Goal: Feedback & Contribution: Leave review/rating

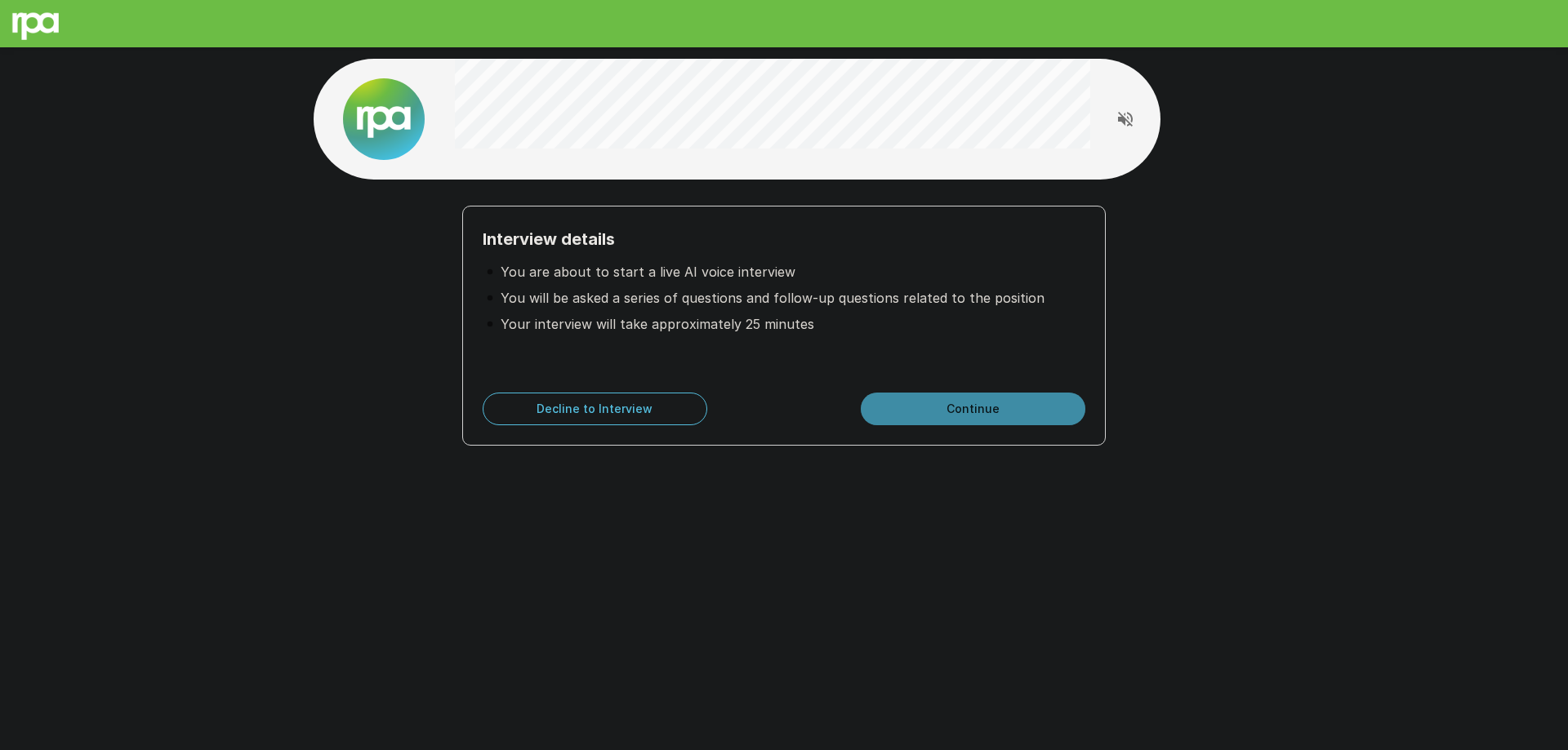
click at [958, 411] on button "Continue" at bounding box center [973, 408] width 224 height 33
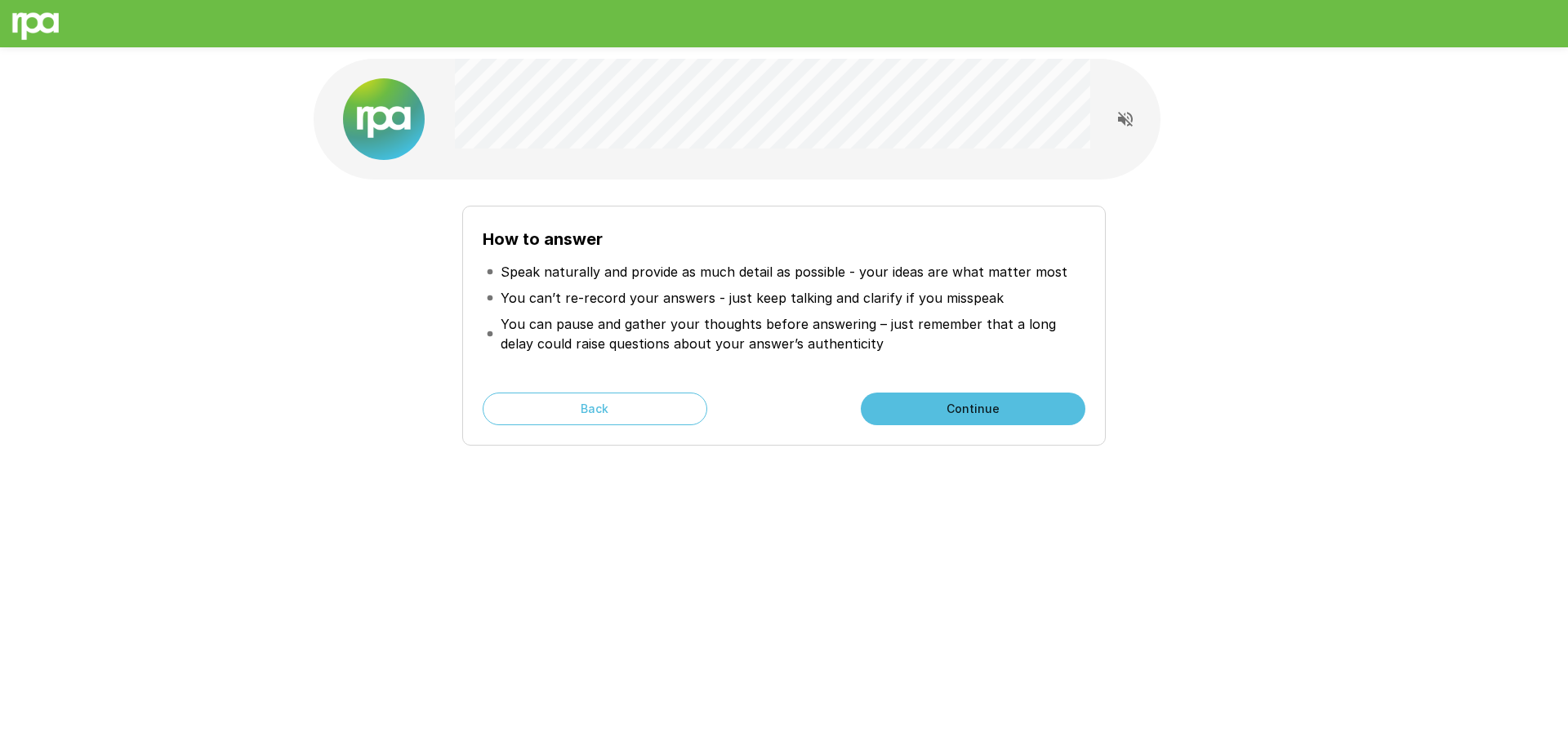
click at [1226, 469] on div "How to answer Speak naturally and provide as much detail as possible - your ide…" at bounding box center [784, 291] width 980 height 583
click at [1042, 416] on button "Continue" at bounding box center [973, 408] width 224 height 33
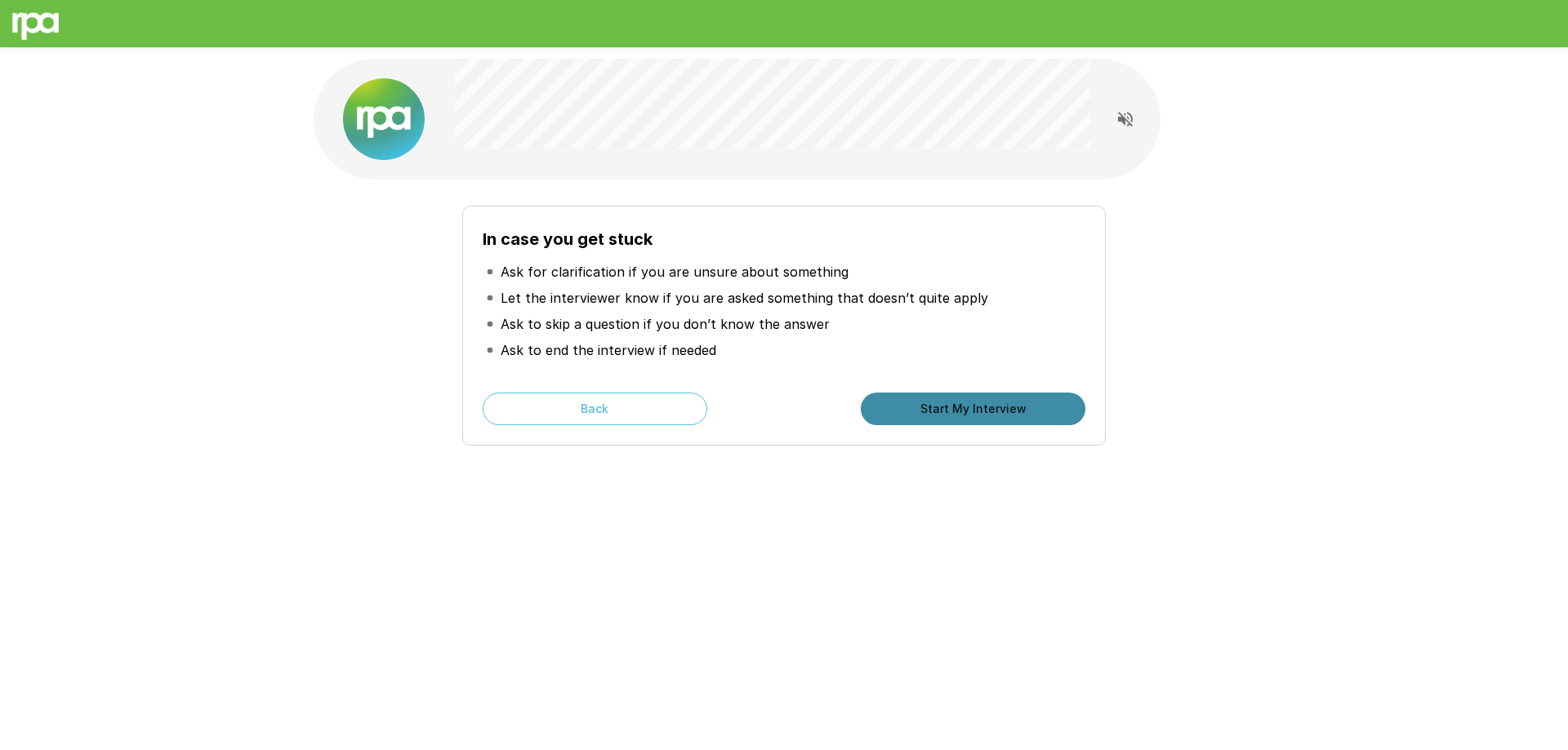
click at [1031, 422] on button "Start My Interview" at bounding box center [973, 408] width 224 height 33
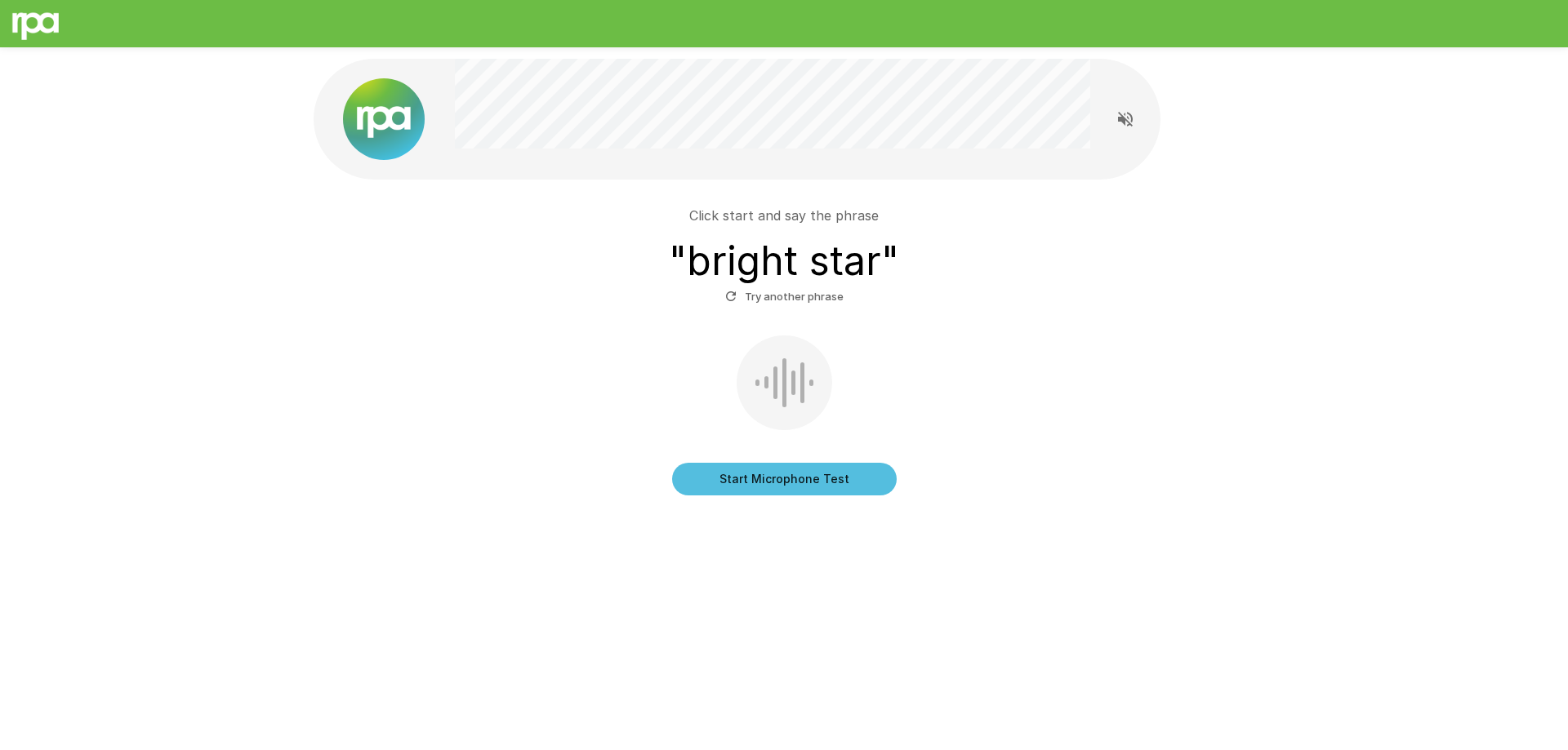
click at [856, 487] on button "Start Microphone Test" at bounding box center [784, 479] width 224 height 33
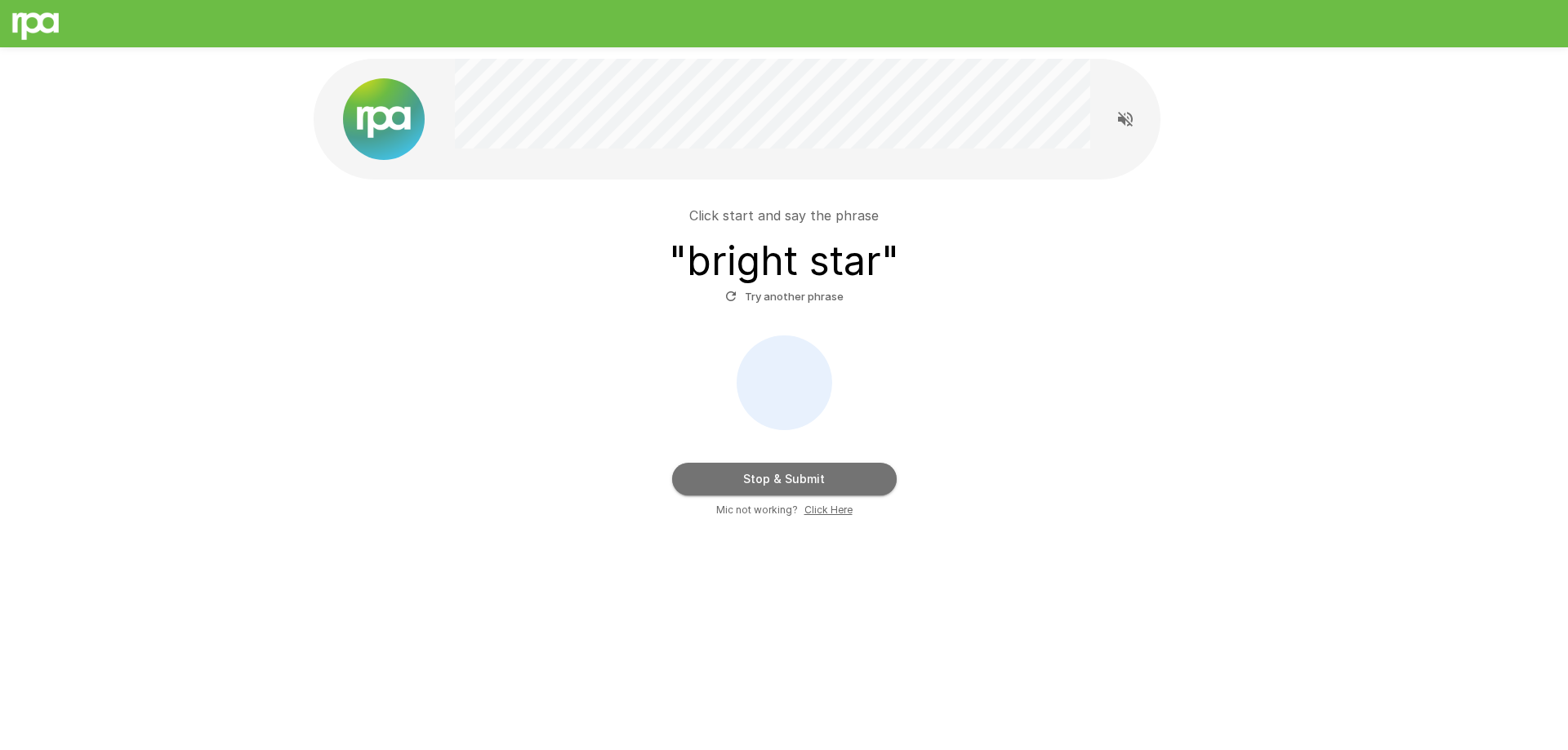
click at [884, 477] on button "Stop & Submit" at bounding box center [784, 479] width 224 height 33
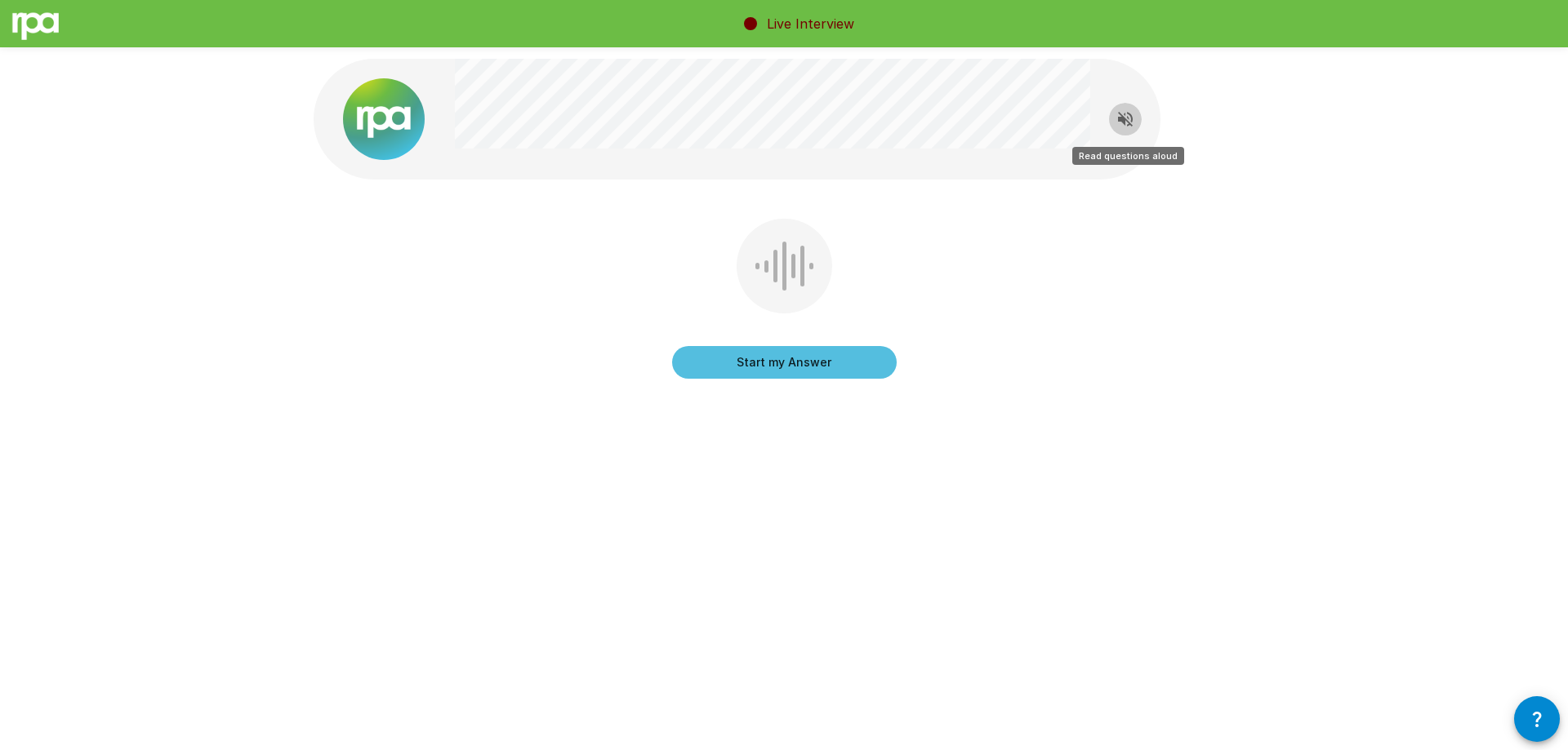
click at [1129, 113] on icon "Read questions aloud" at bounding box center [1126, 120] width 15 height 15
click at [840, 369] on button "Start my Answer" at bounding box center [784, 362] width 224 height 33
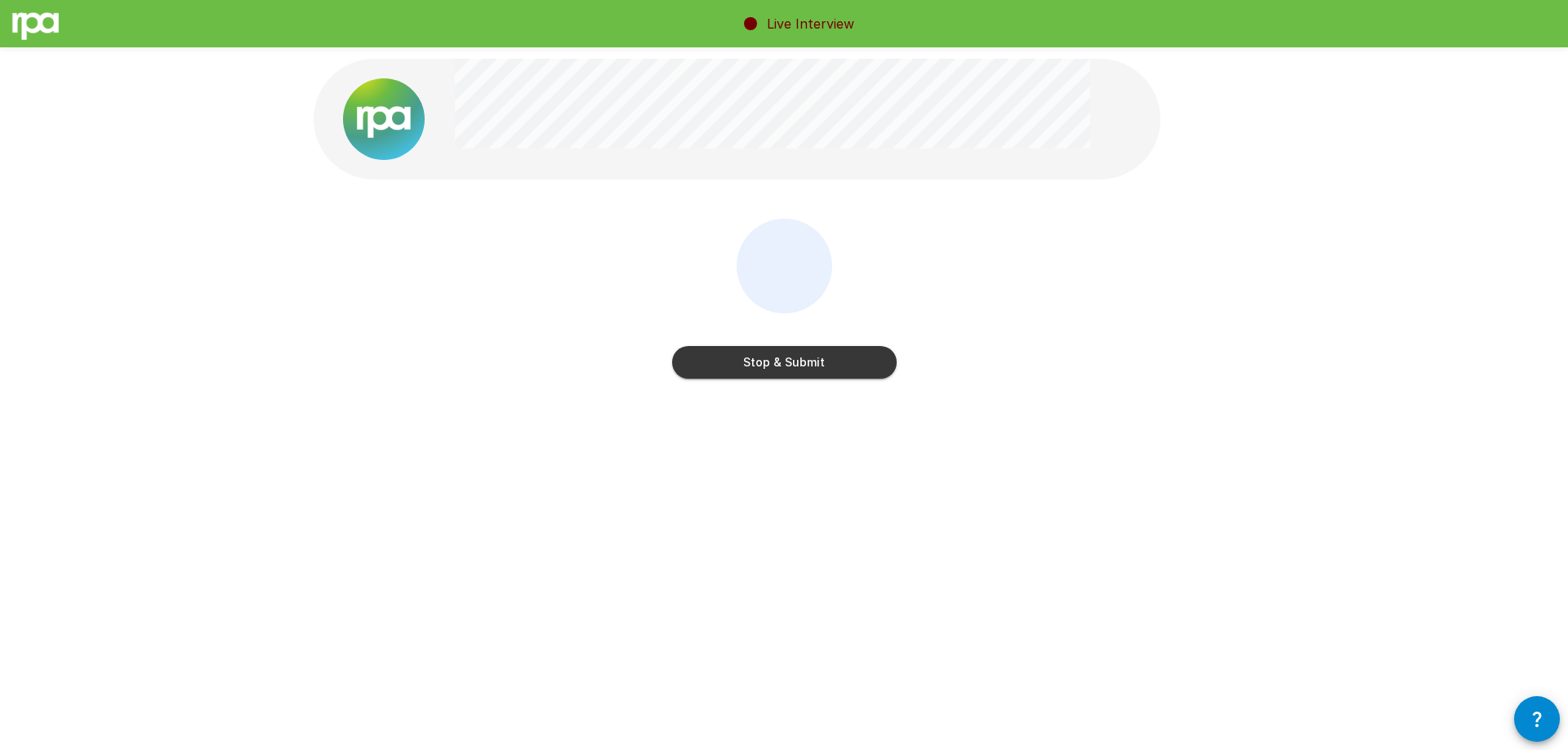
click at [827, 366] on button "Stop & Submit" at bounding box center [784, 362] width 224 height 33
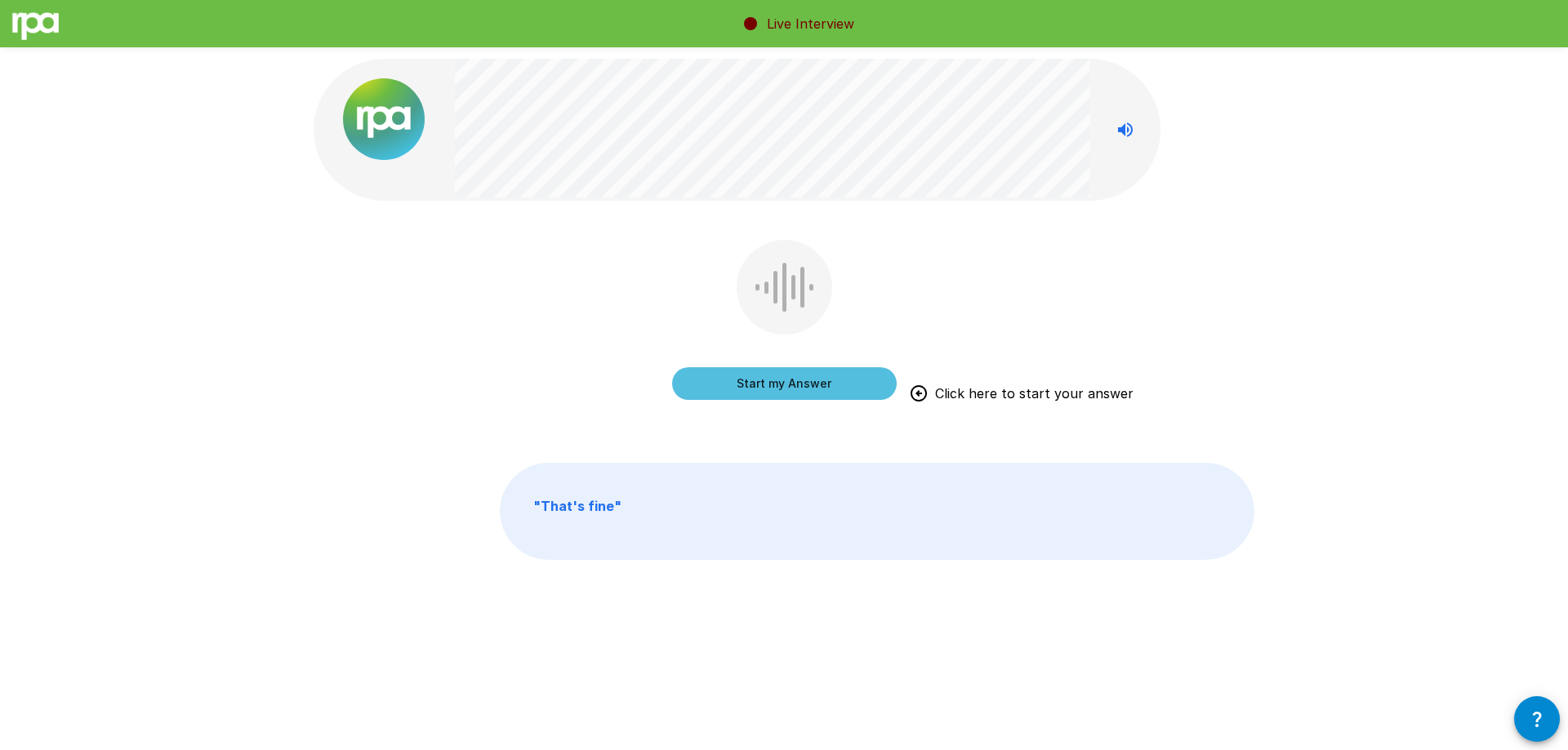
click at [817, 392] on button "Start my Answer" at bounding box center [784, 383] width 224 height 33
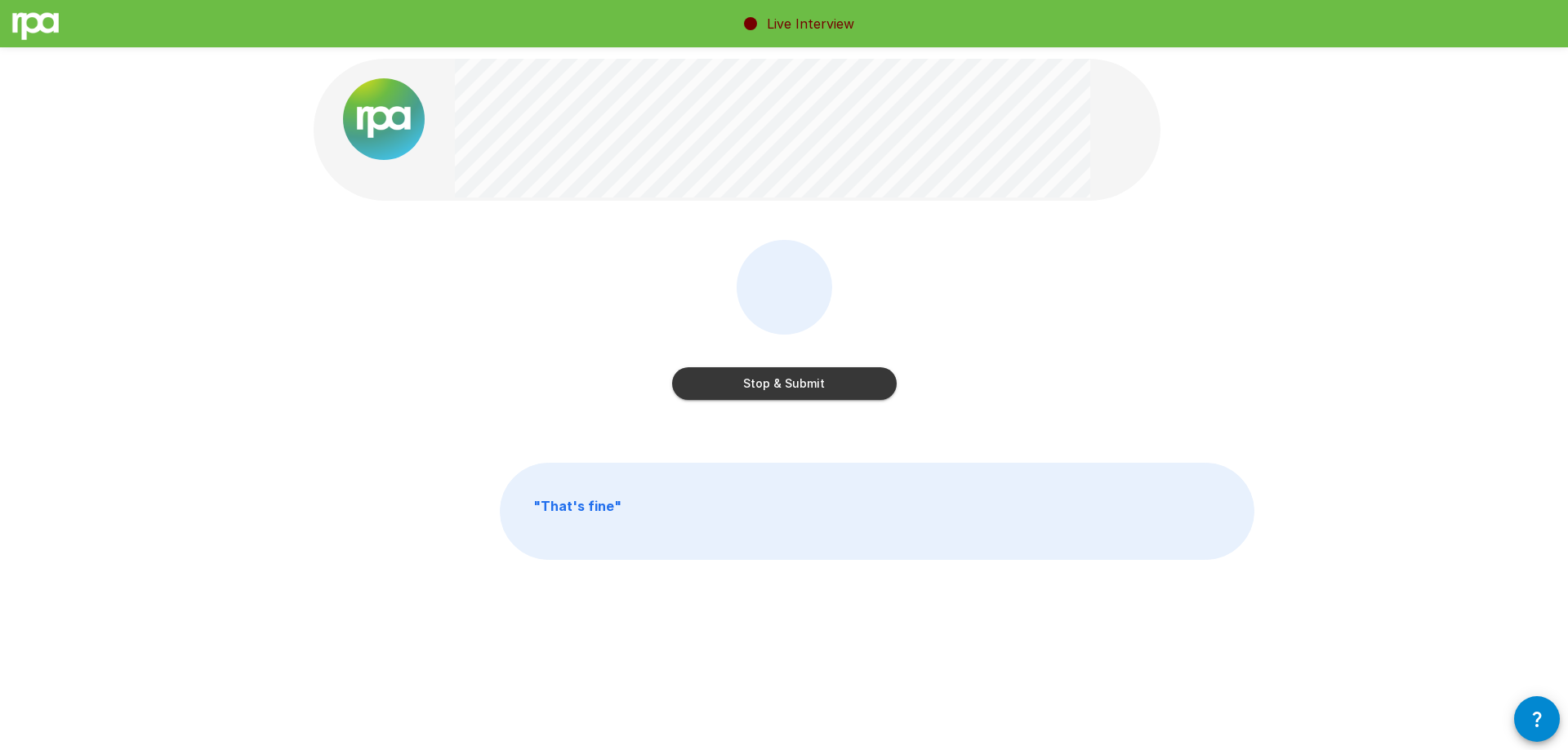
click at [829, 382] on button "Stop & Submit" at bounding box center [784, 383] width 224 height 33
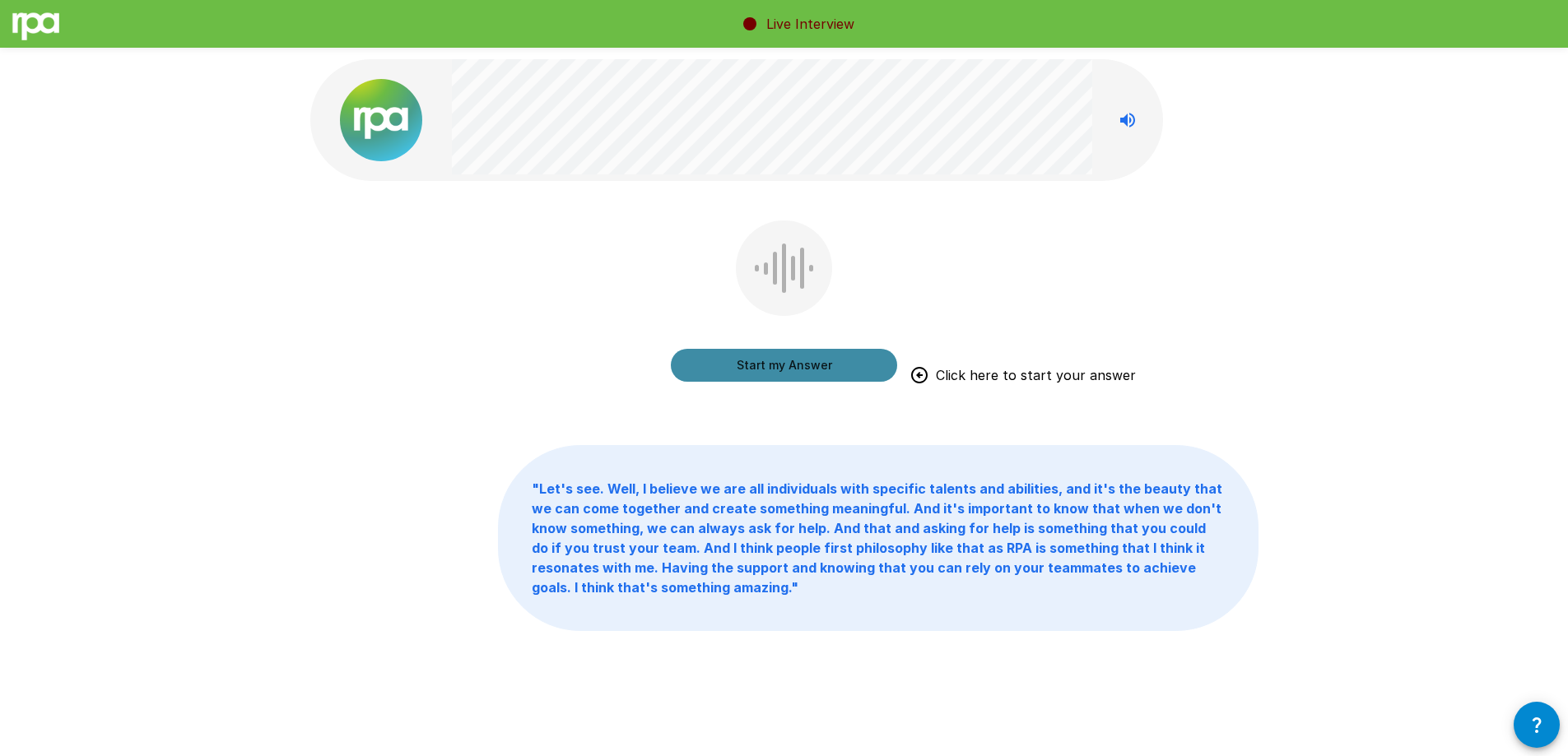
click at [837, 369] on button "Start my Answer" at bounding box center [784, 365] width 226 height 33
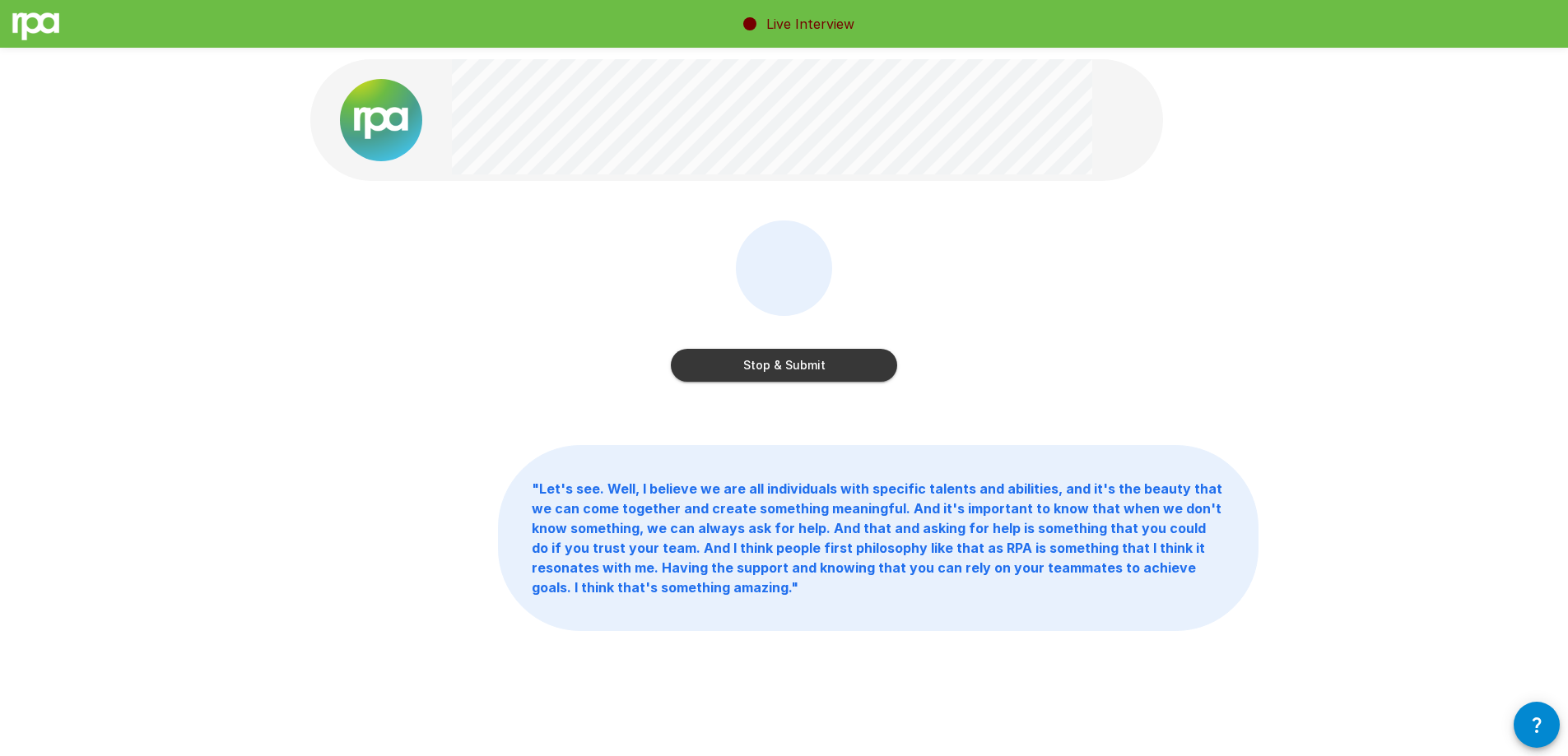
click at [803, 371] on button "Stop & Submit" at bounding box center [784, 365] width 226 height 33
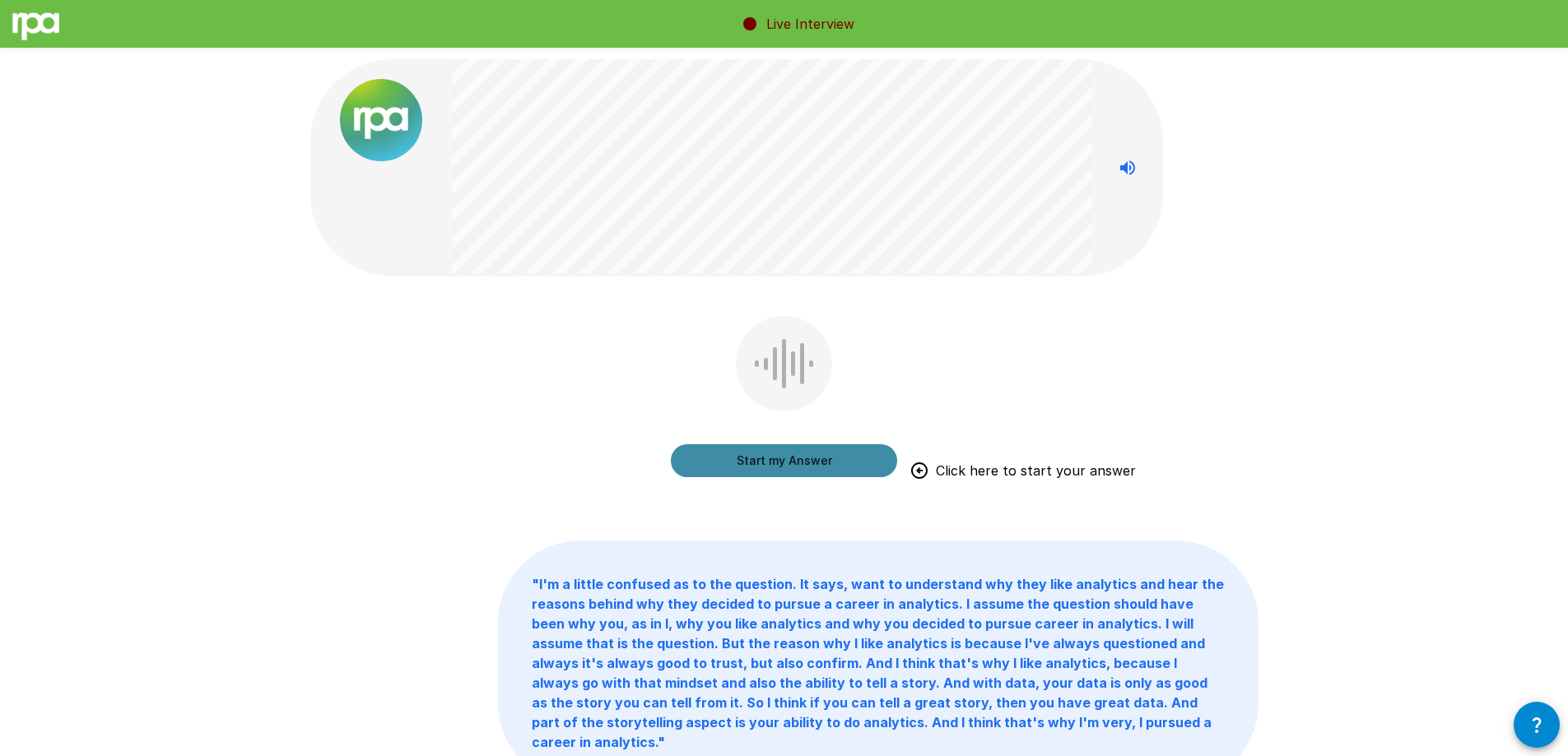
click at [779, 464] on button "Start my Answer" at bounding box center [784, 460] width 226 height 33
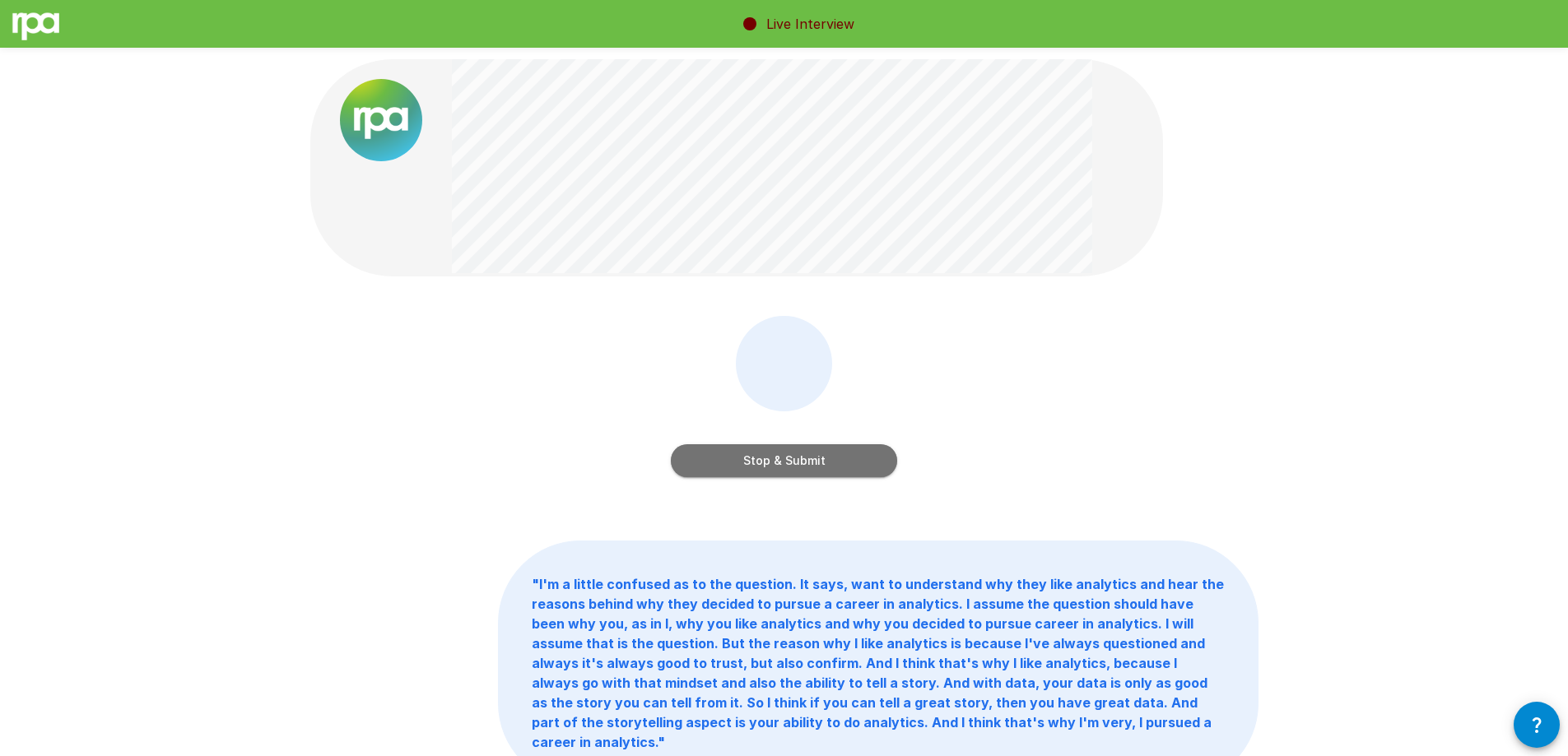
click at [773, 467] on button "Stop & Submit" at bounding box center [784, 460] width 226 height 33
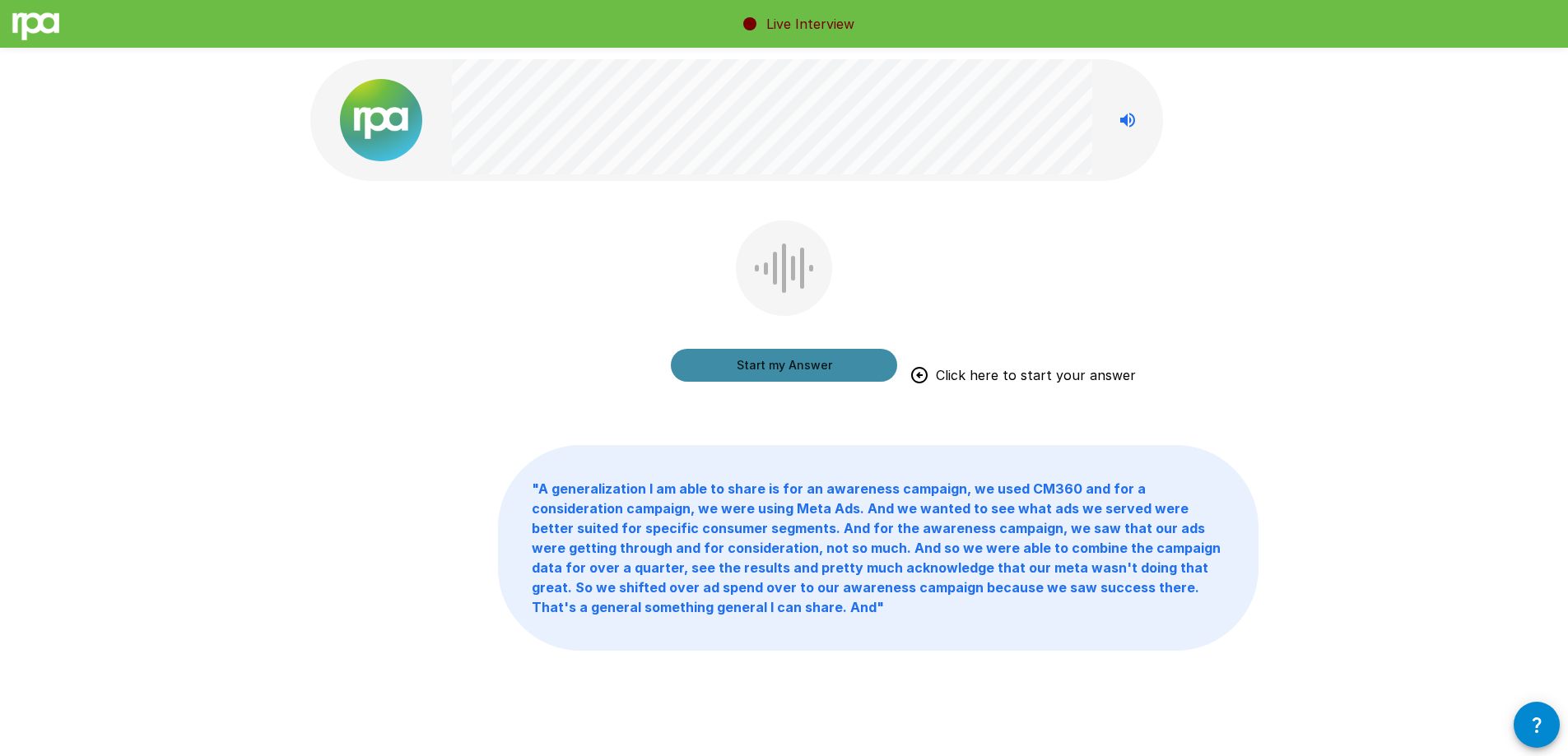
click at [763, 378] on button "Start my Answer" at bounding box center [784, 365] width 226 height 33
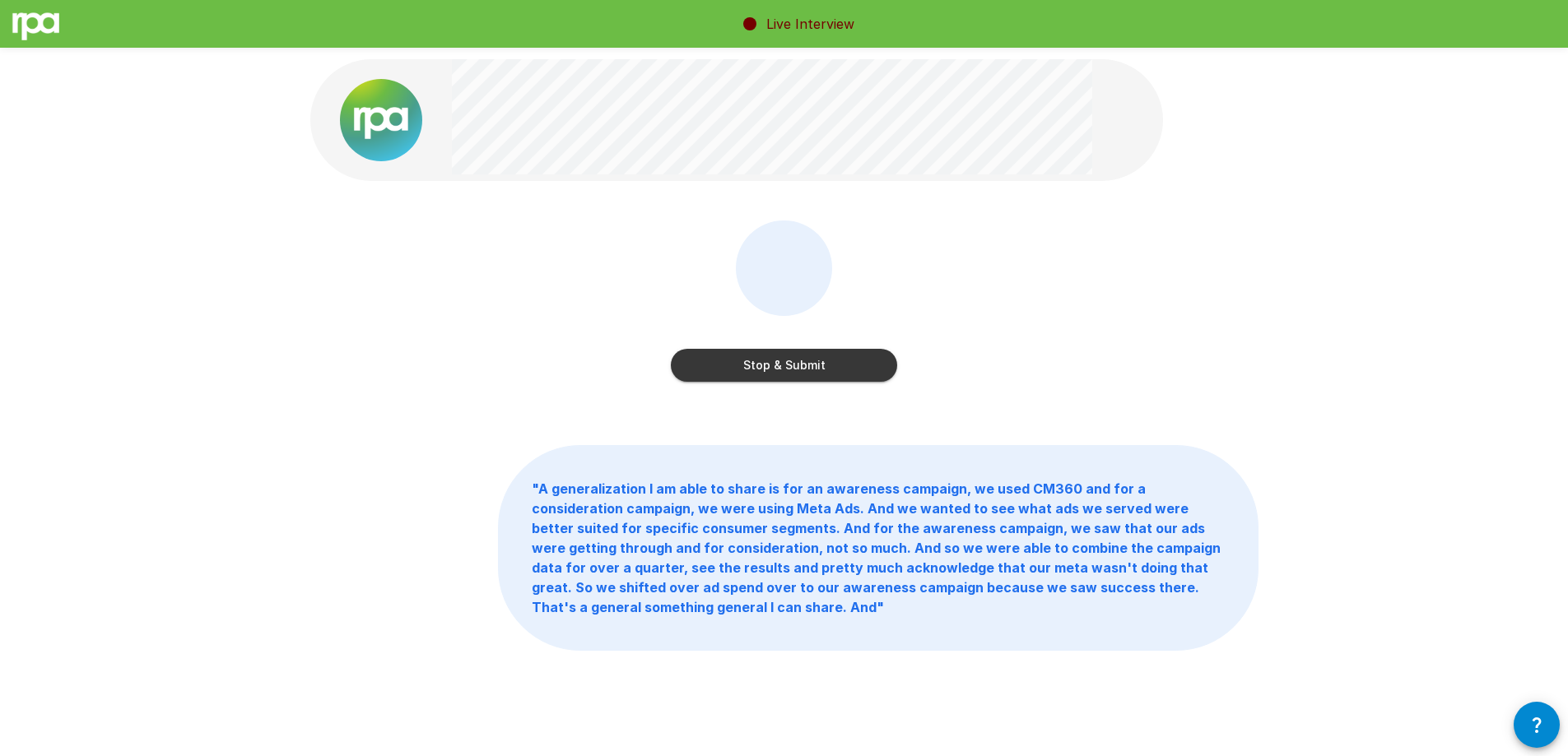
click at [794, 376] on button "Stop & Submit" at bounding box center [784, 365] width 226 height 33
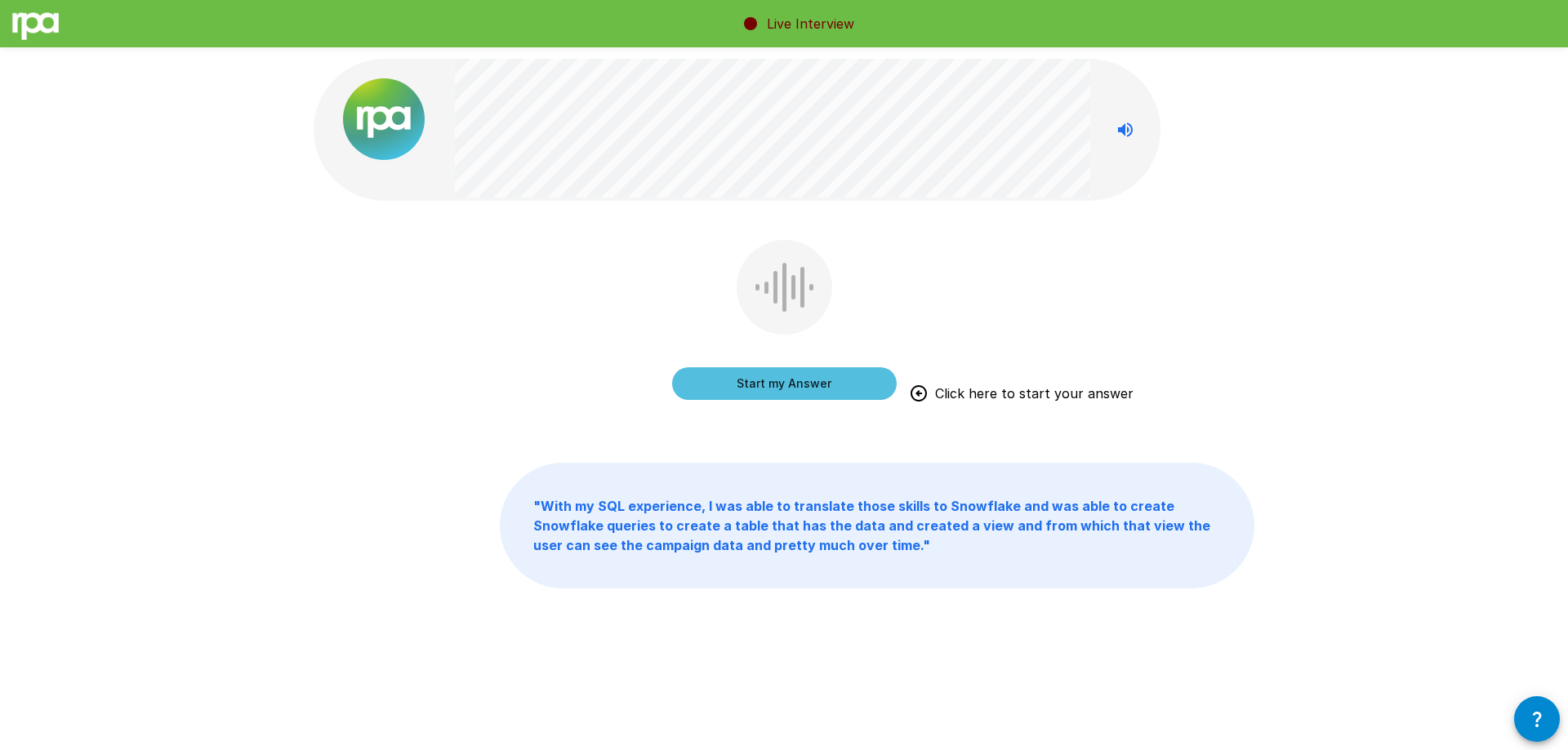
click at [820, 389] on button "Start my Answer" at bounding box center [784, 383] width 224 height 33
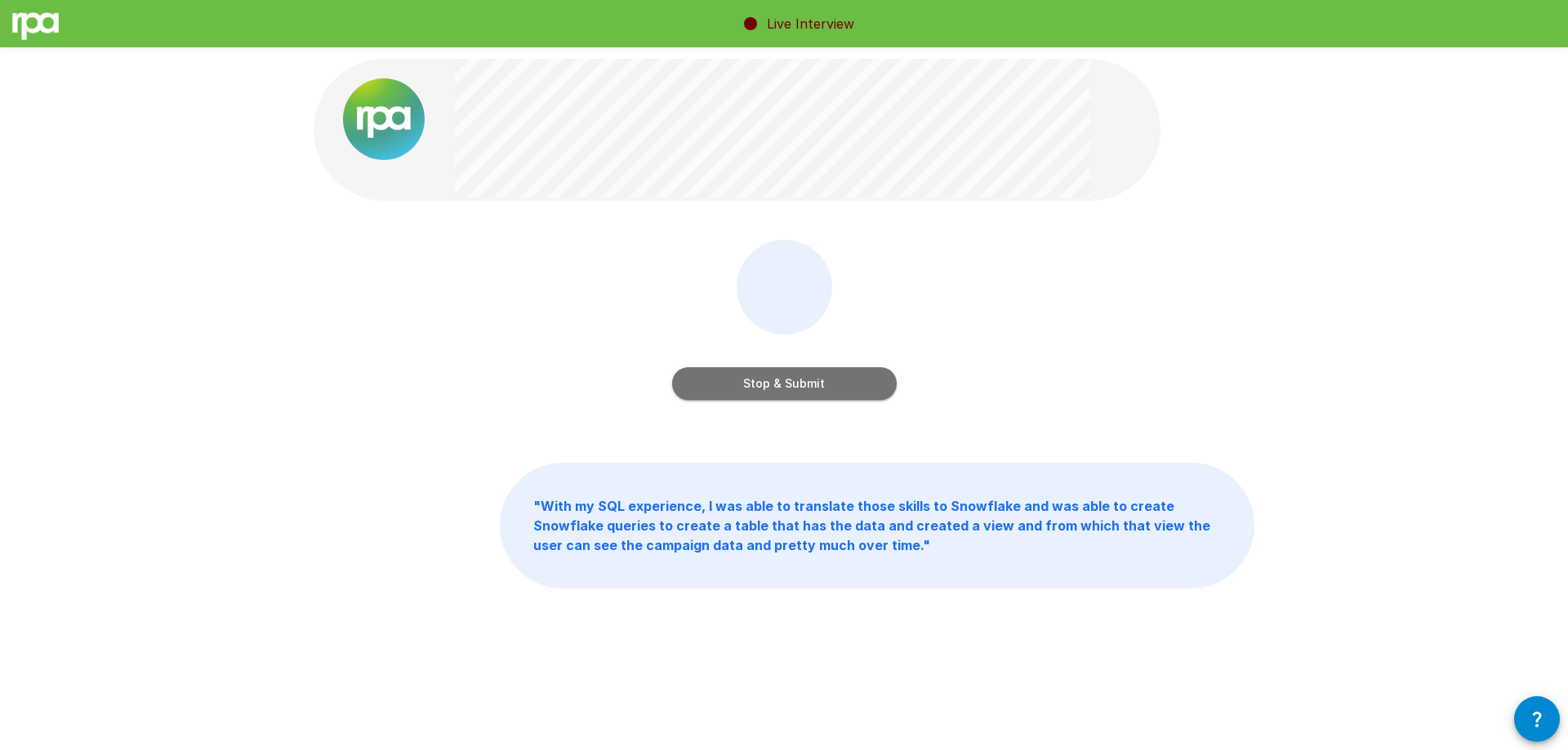
click at [827, 389] on button "Stop & Submit" at bounding box center [784, 383] width 224 height 33
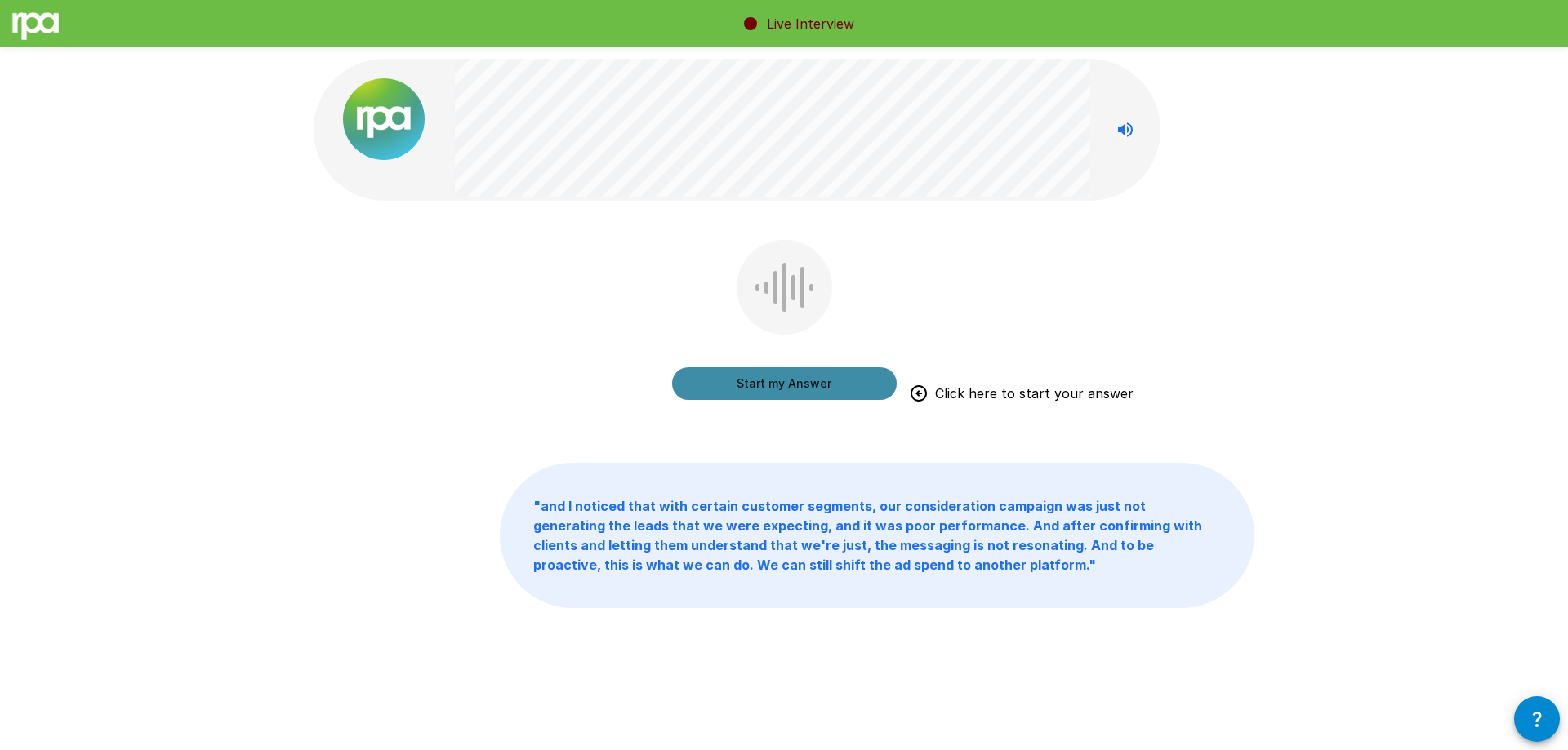
click at [822, 389] on button "Start my Answer" at bounding box center [784, 383] width 224 height 33
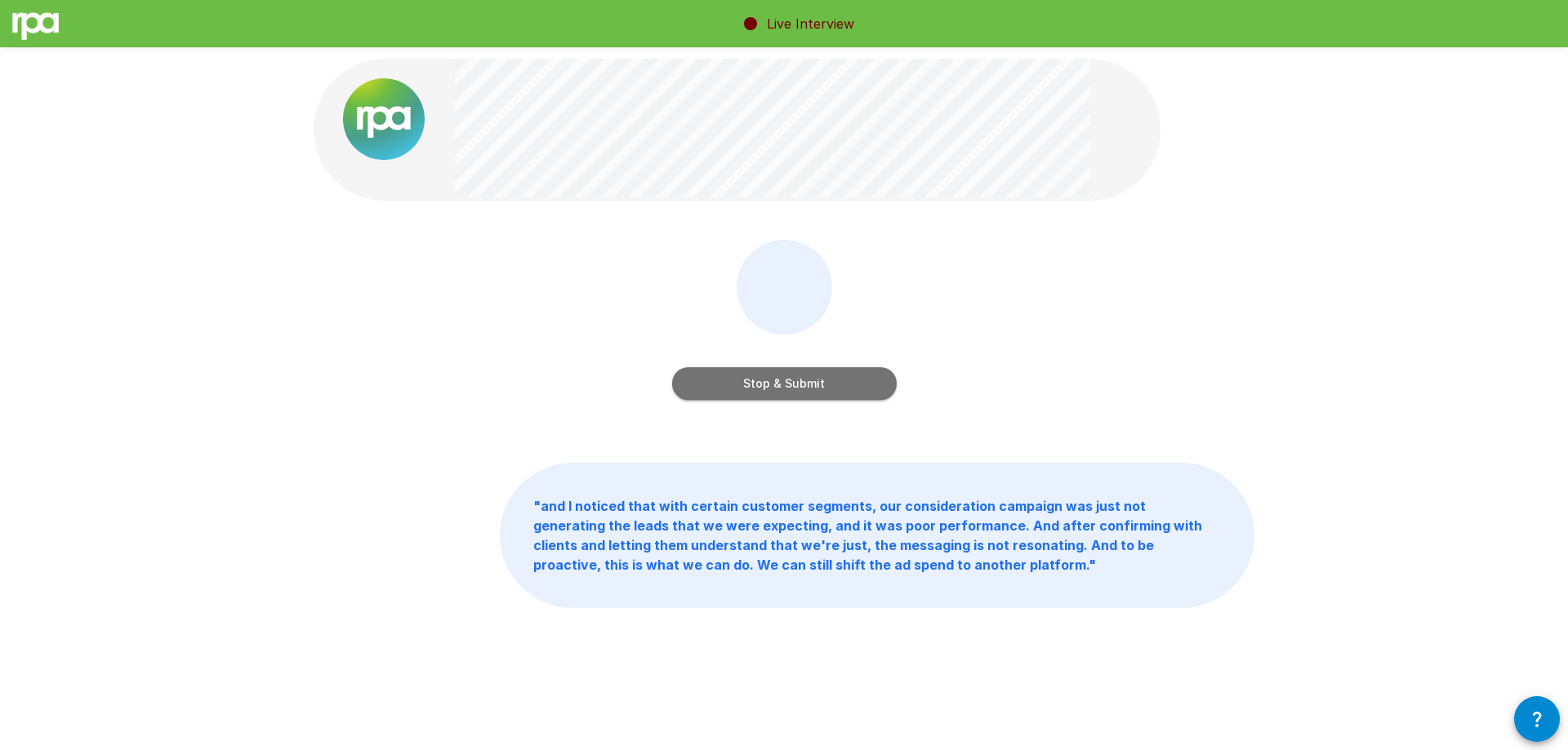
click at [844, 373] on button "Stop & Submit" at bounding box center [784, 383] width 224 height 33
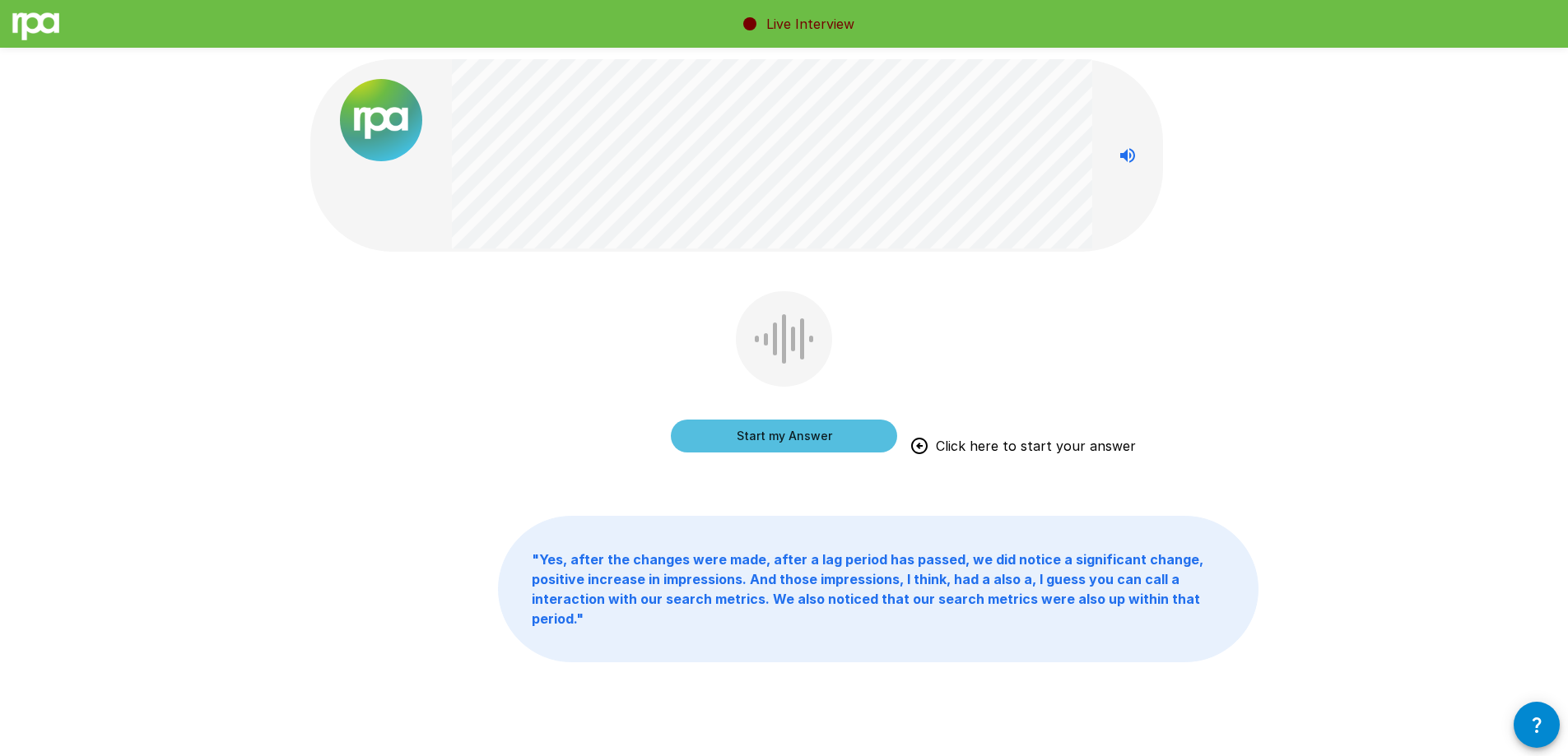
click at [849, 438] on button "Start my Answer" at bounding box center [784, 436] width 226 height 33
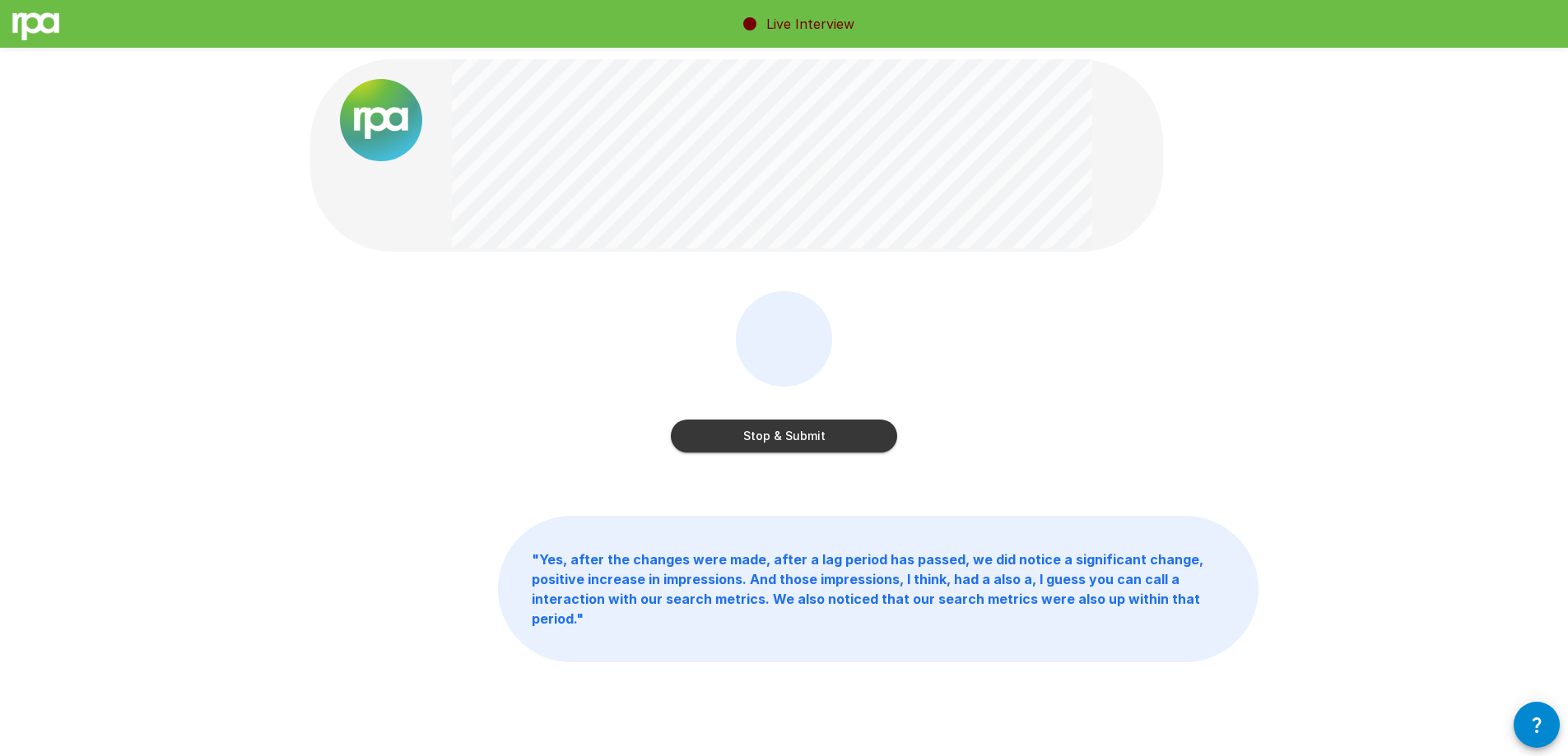
click at [847, 414] on div "Stop & Submit" at bounding box center [784, 420] width 226 height 66
click at [843, 434] on button "Stop & Submit" at bounding box center [784, 436] width 226 height 33
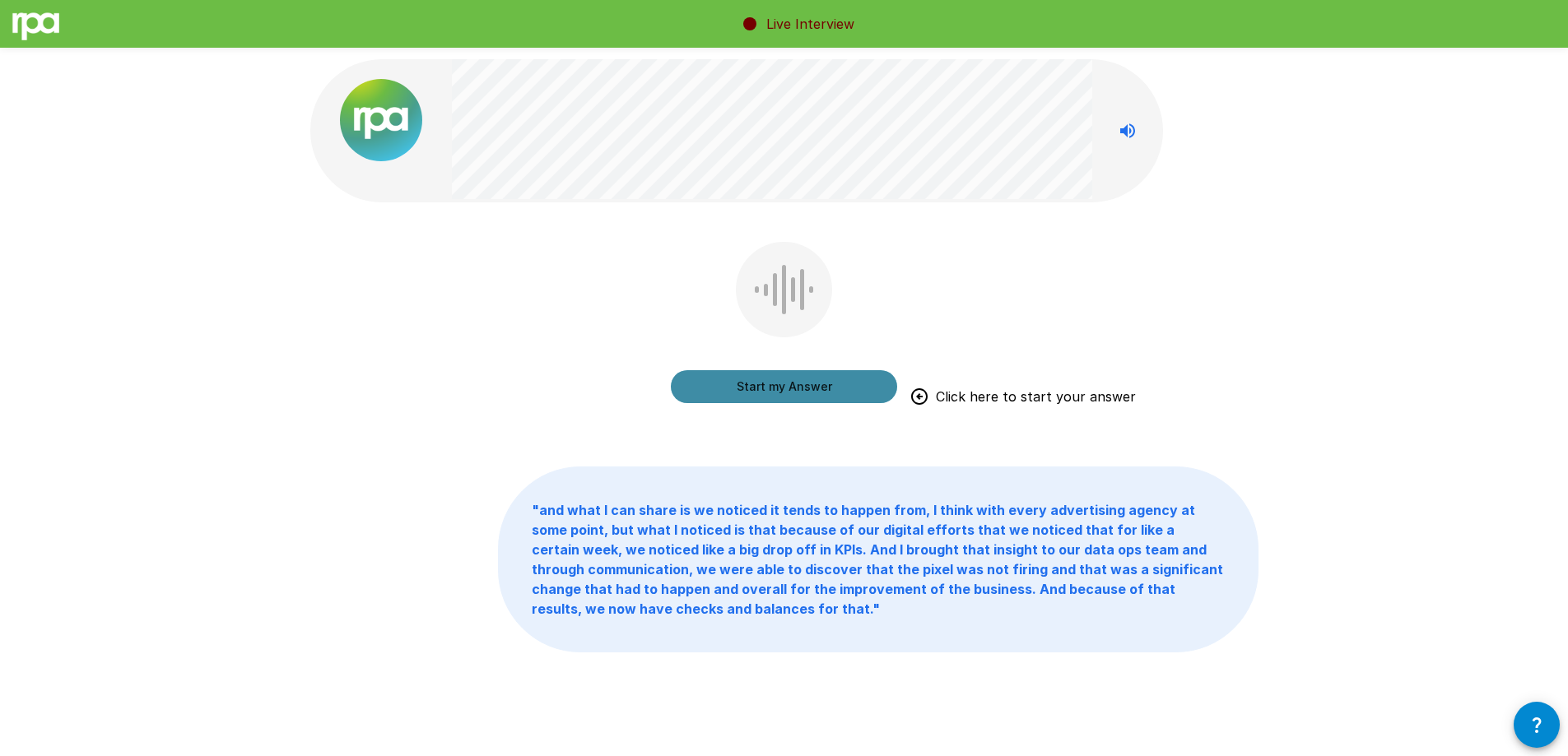
click at [844, 392] on button "Start my Answer" at bounding box center [784, 386] width 226 height 33
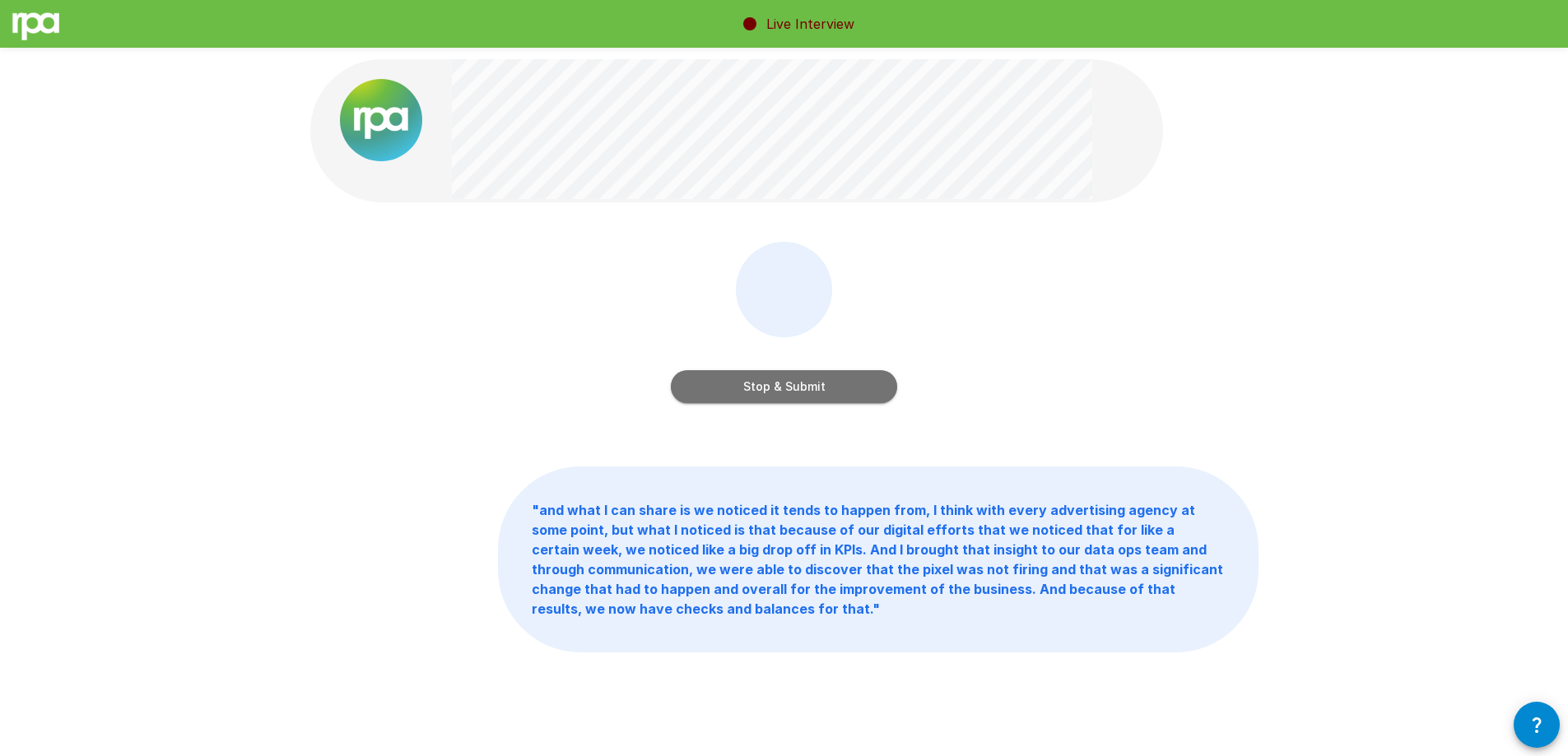
click at [819, 393] on button "Stop & Submit" at bounding box center [784, 386] width 226 height 33
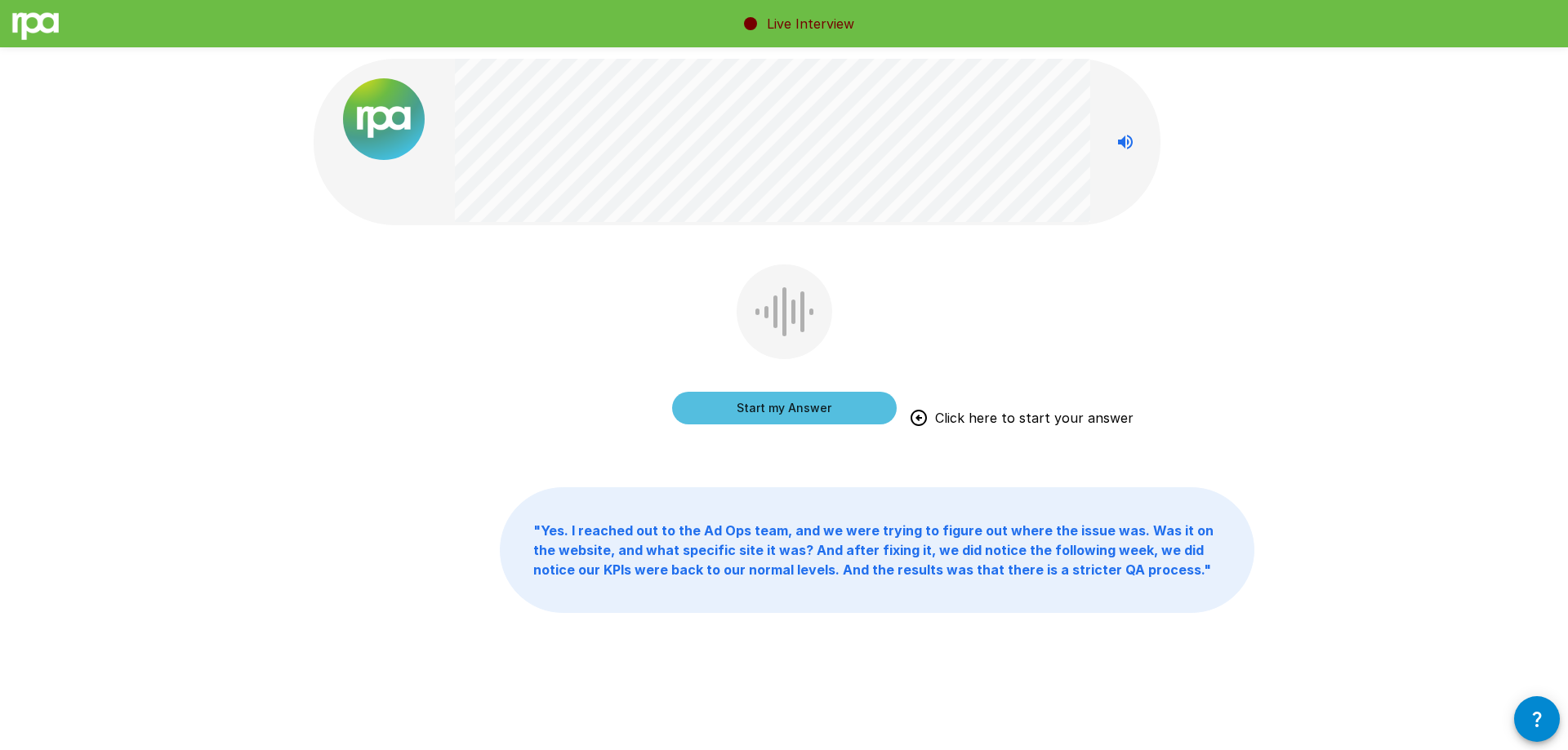
click at [1256, 199] on div "Start my Answer Click here to start your answer " Yes. I reached out to the Ad …" at bounding box center [784, 372] width 980 height 743
click at [524, 353] on div "Start my Answer Click here to start your answer" at bounding box center [784, 356] width 941 height 184
click at [775, 418] on button "Start my Answer" at bounding box center [784, 408] width 224 height 33
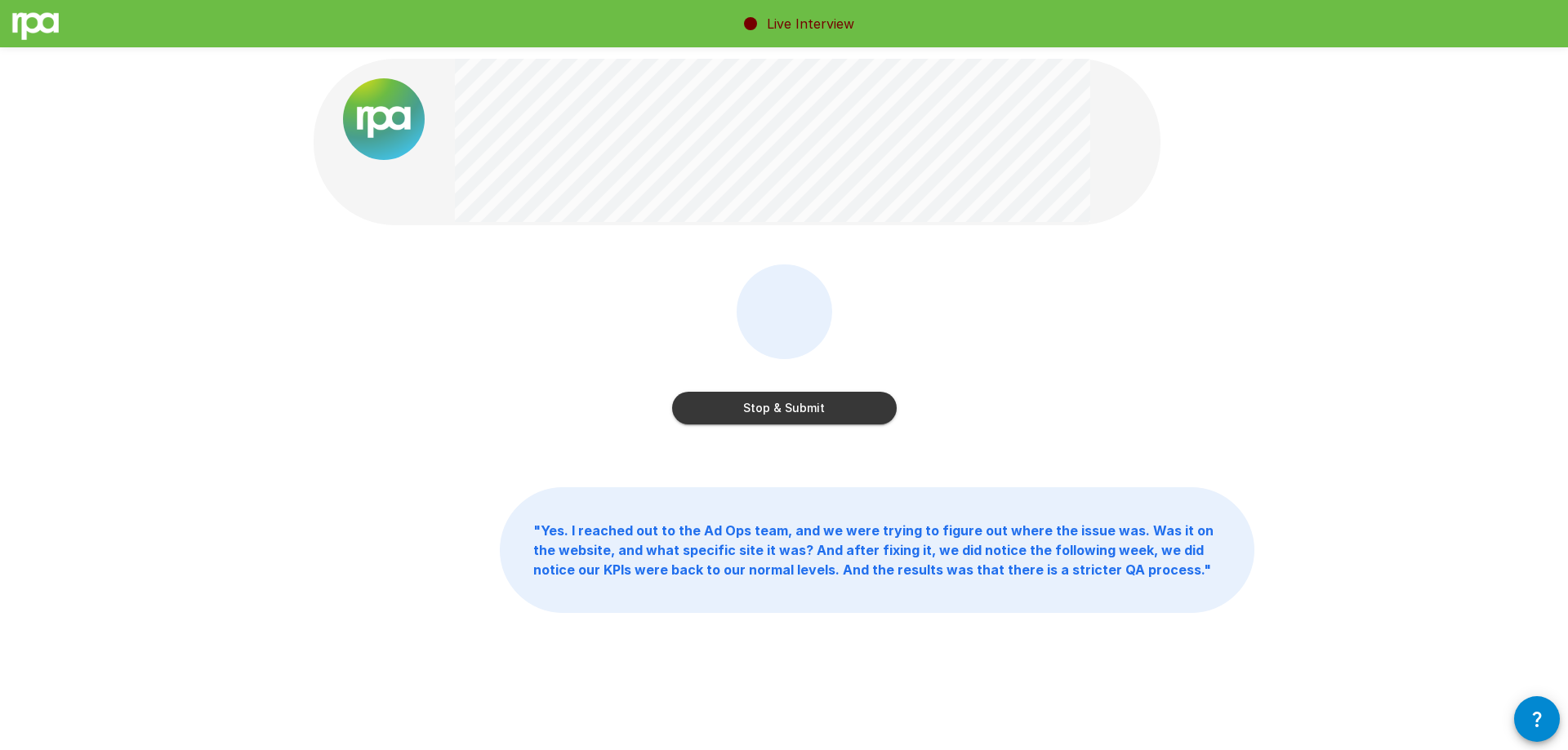
click at [853, 421] on button "Stop & Submit" at bounding box center [784, 408] width 224 height 33
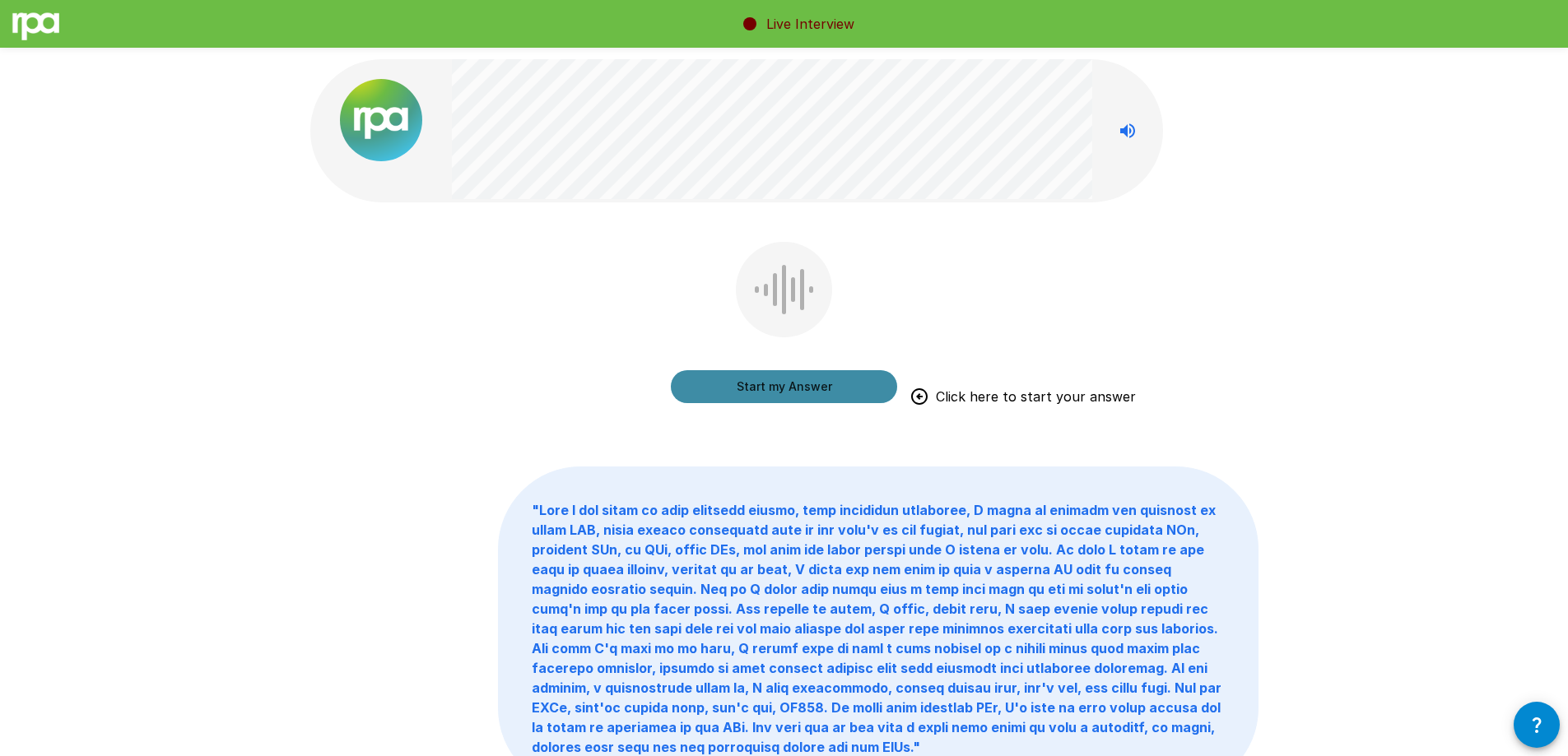
click at [806, 389] on button "Start my Answer" at bounding box center [784, 386] width 226 height 33
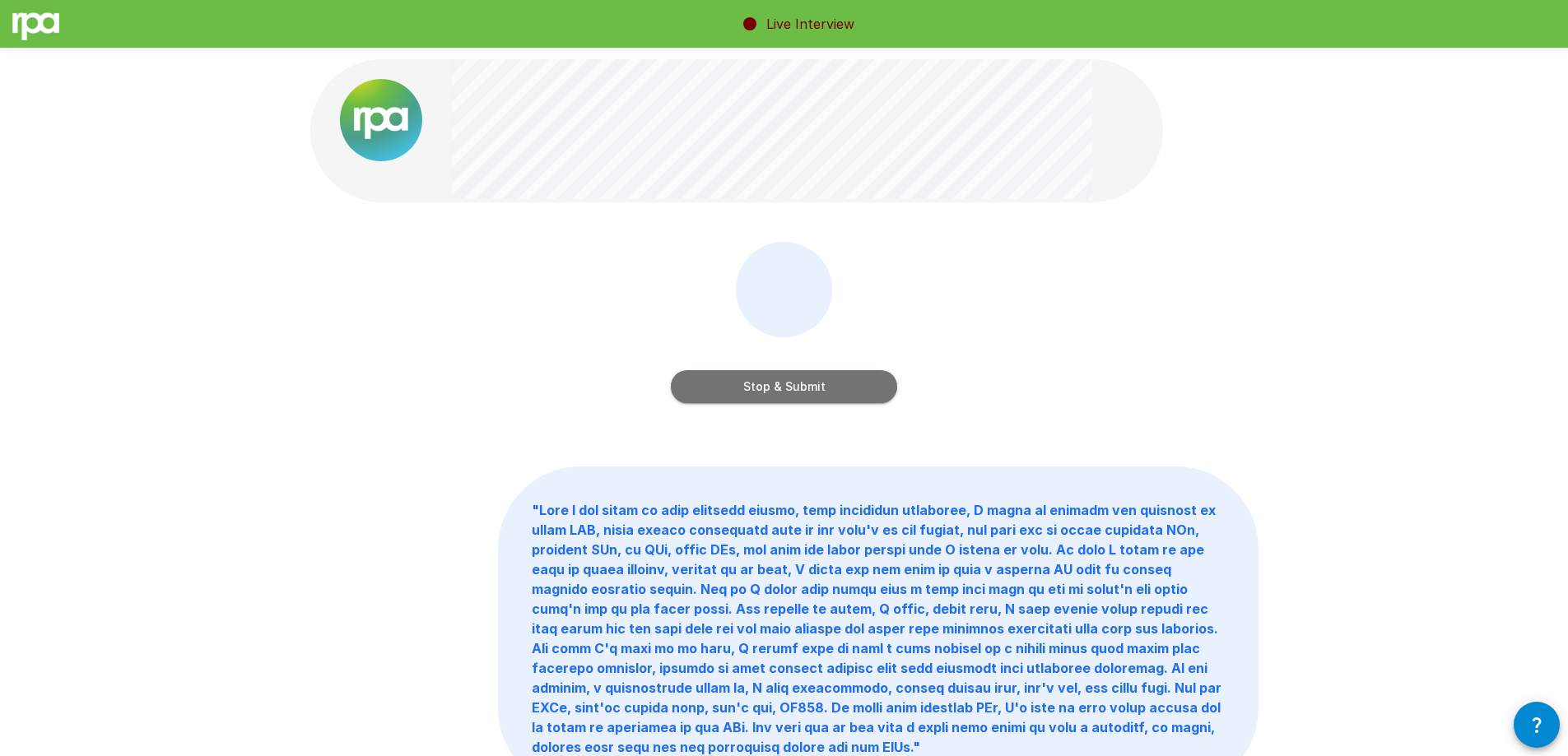
click at [833, 395] on button "Stop & Submit" at bounding box center [784, 386] width 226 height 33
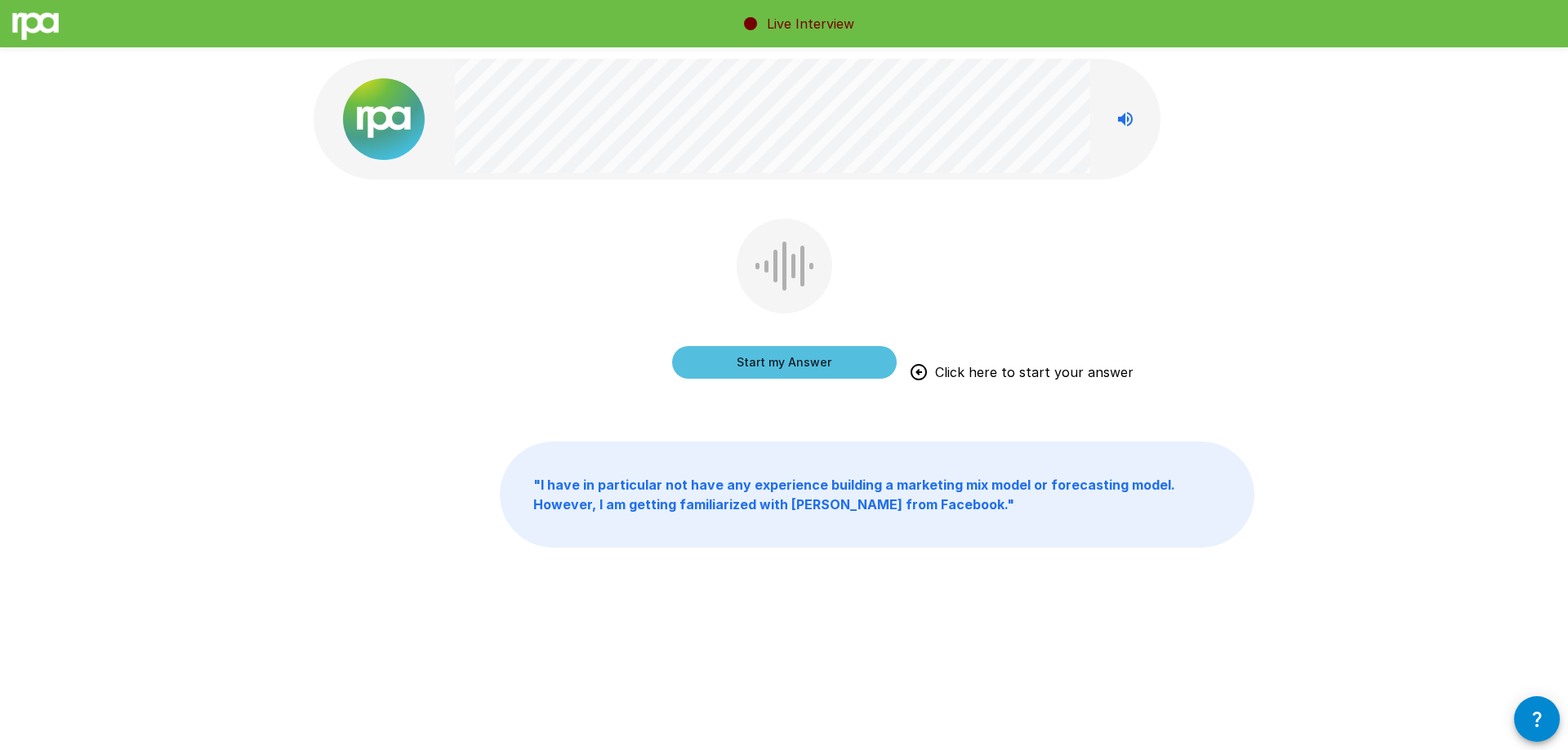
click at [862, 371] on button "Start my Answer" at bounding box center [784, 362] width 224 height 33
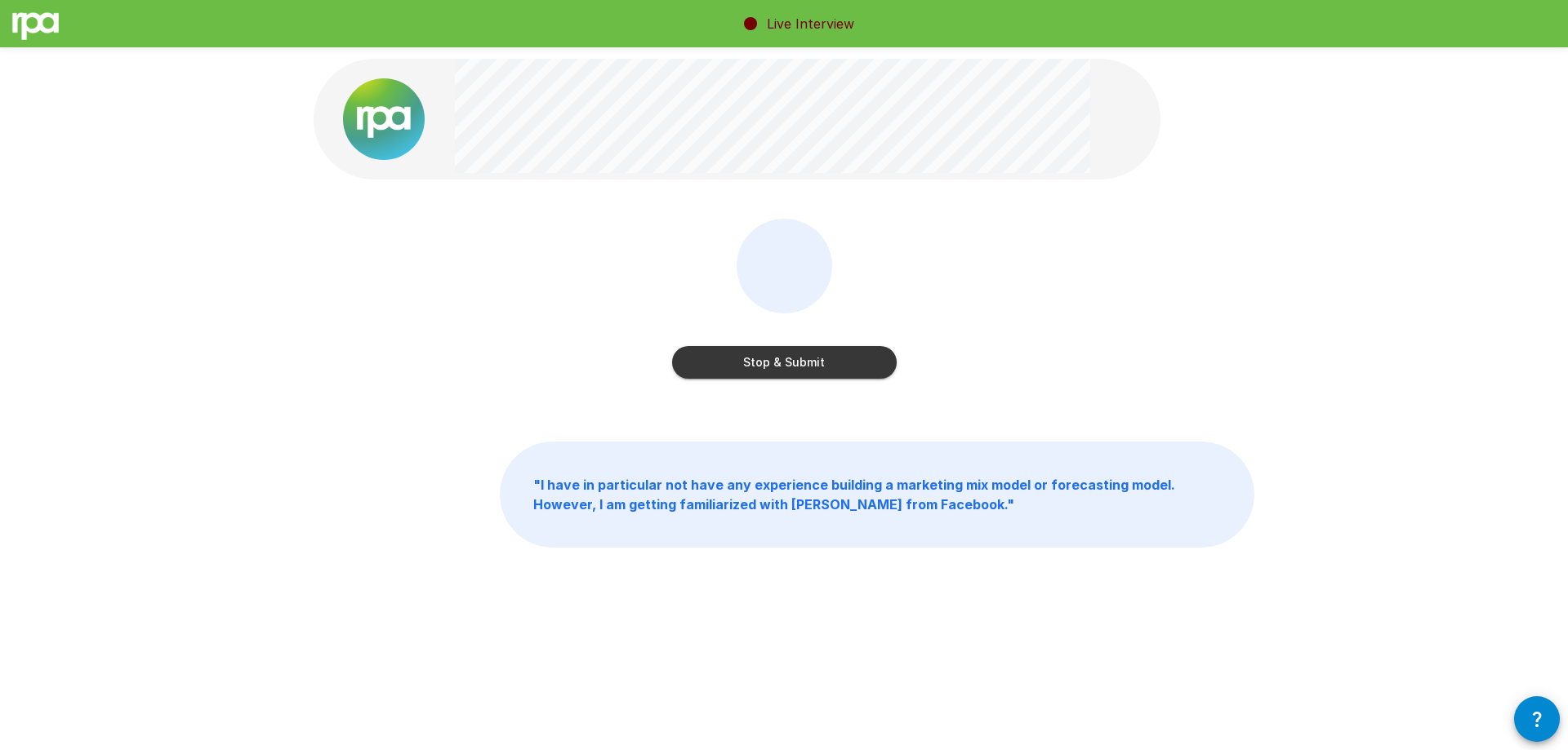
click at [847, 373] on button "Stop & Submit" at bounding box center [784, 362] width 224 height 33
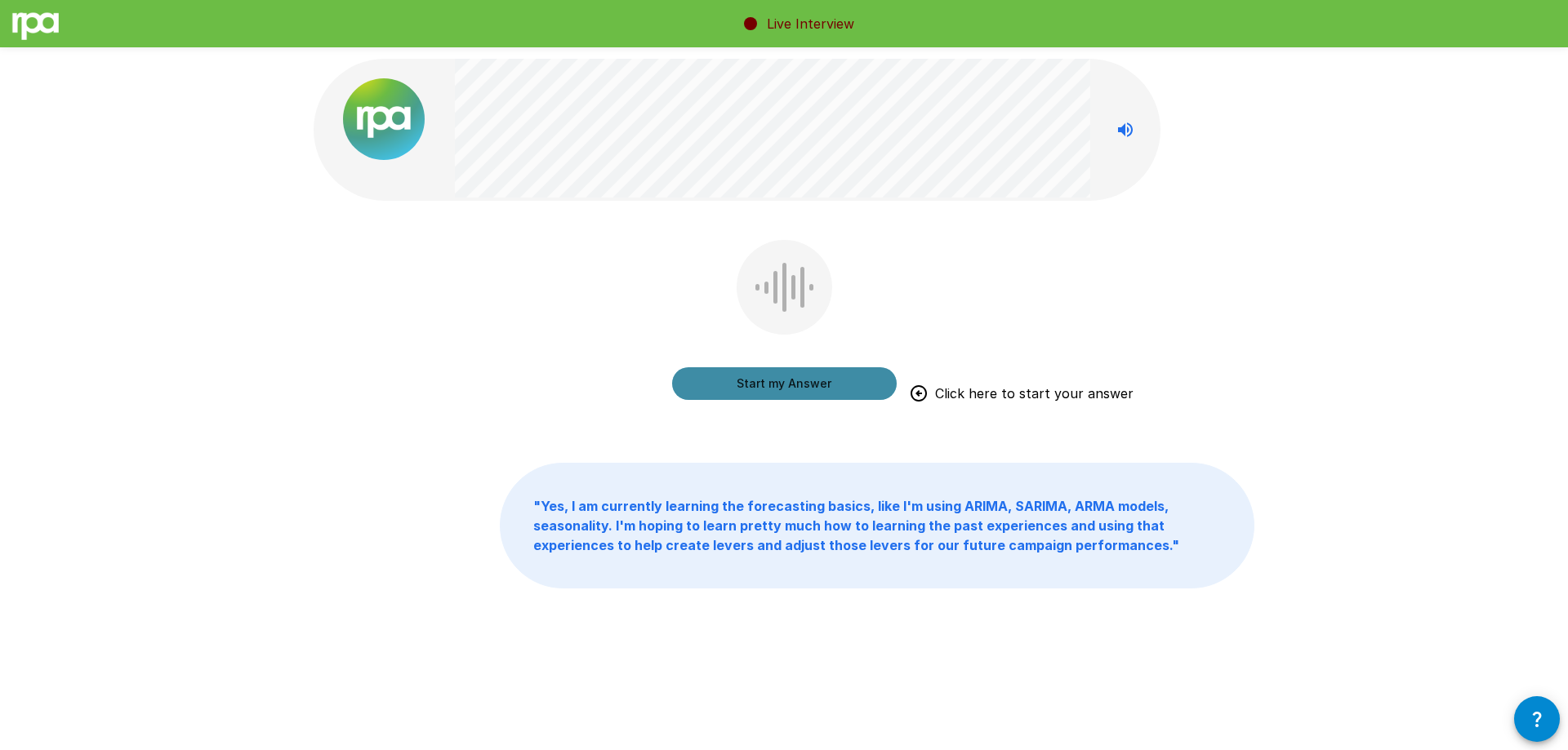
click at [856, 384] on button "Start my Answer" at bounding box center [784, 383] width 224 height 33
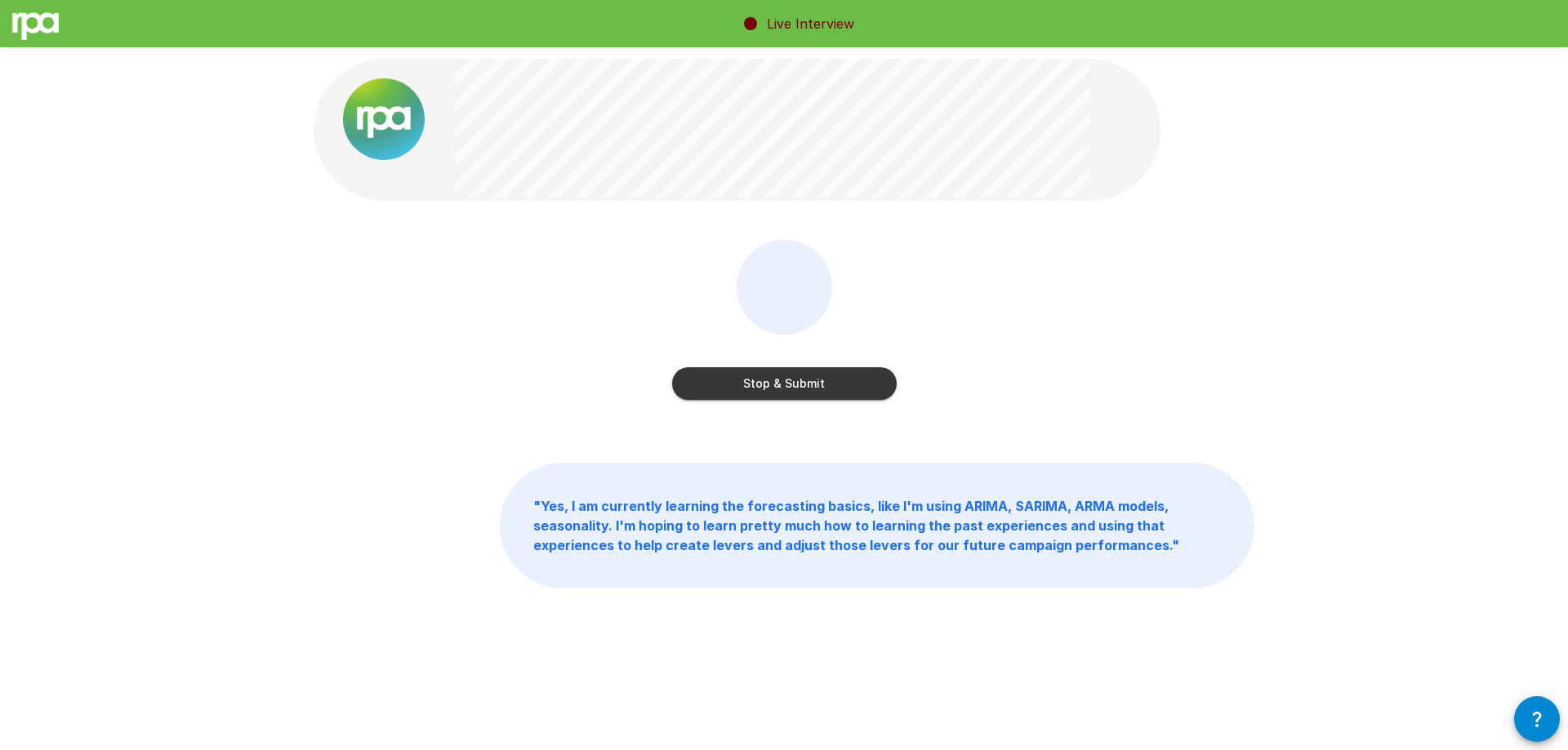
click at [751, 390] on button "Stop & Submit" at bounding box center [784, 383] width 224 height 33
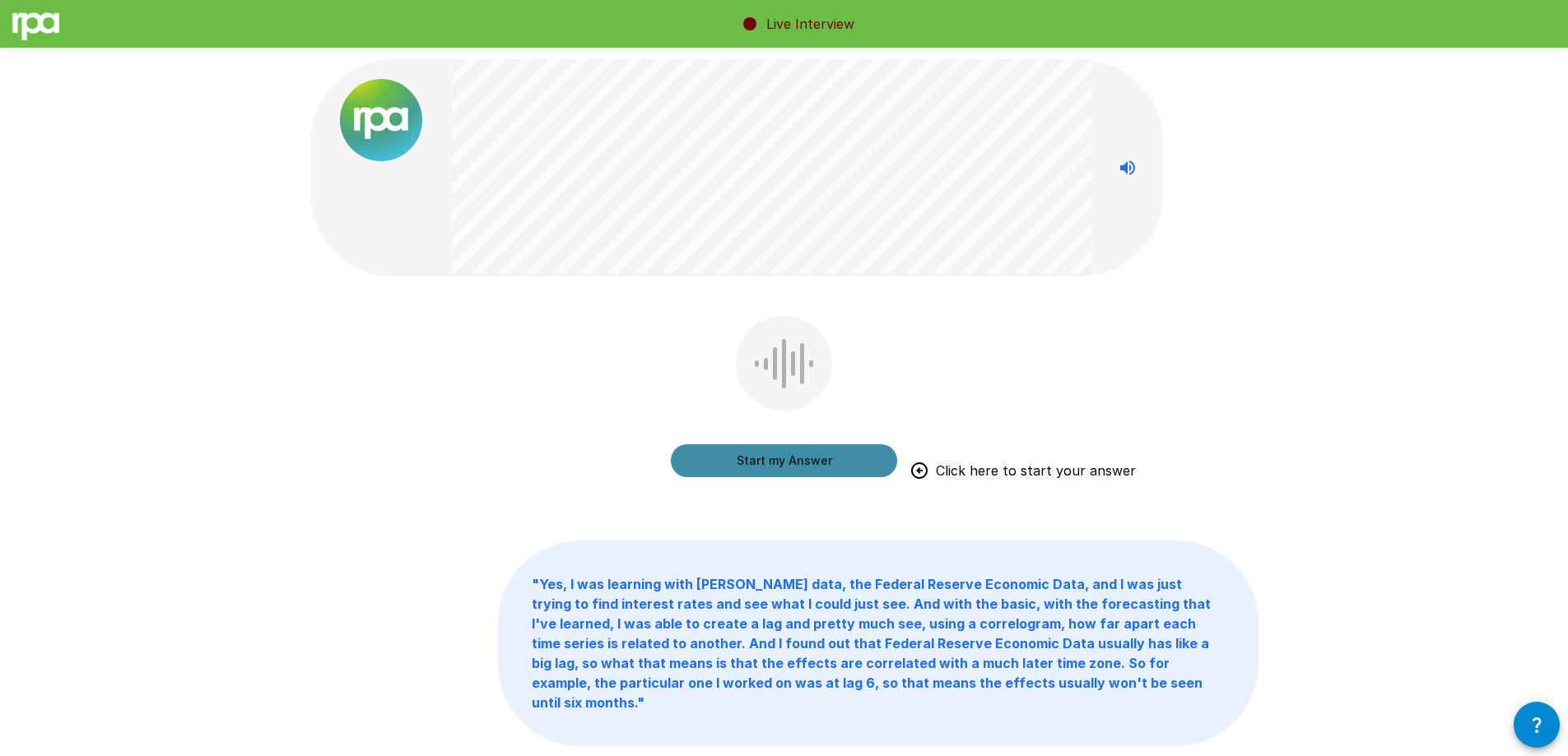
click at [836, 457] on button "Start my Answer" at bounding box center [784, 460] width 226 height 33
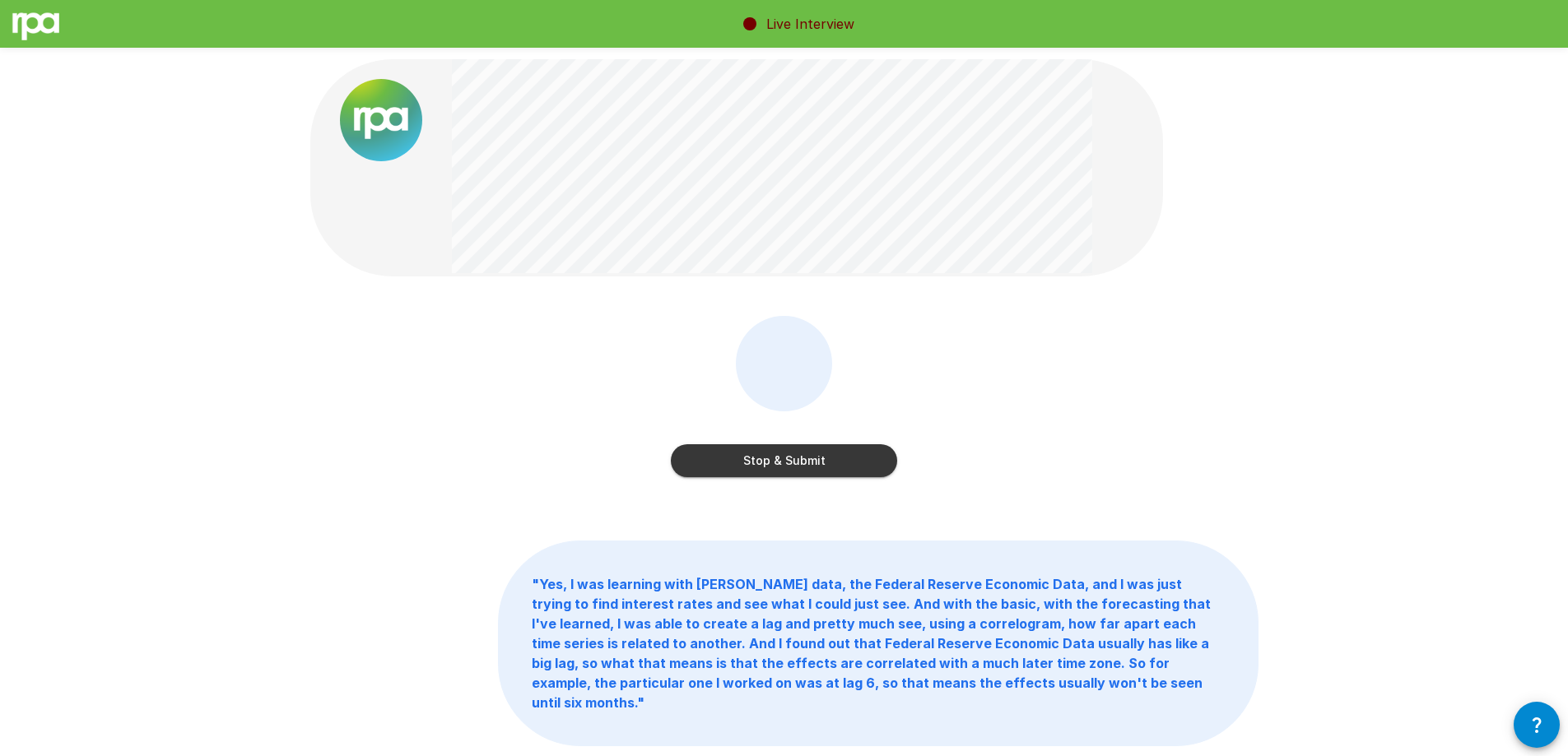
scroll to position [102, 0]
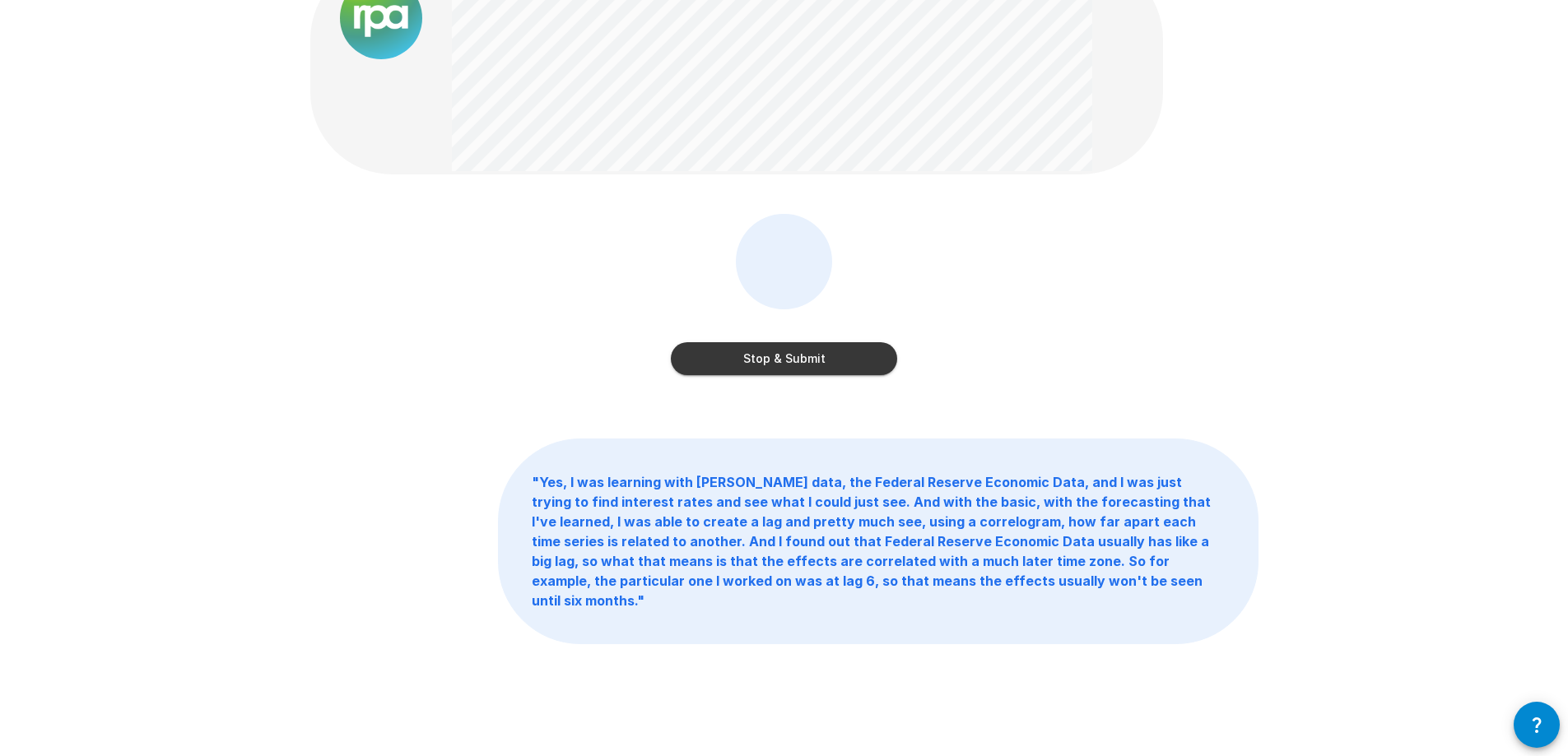
click at [853, 356] on button "Stop & Submit" at bounding box center [784, 359] width 226 height 33
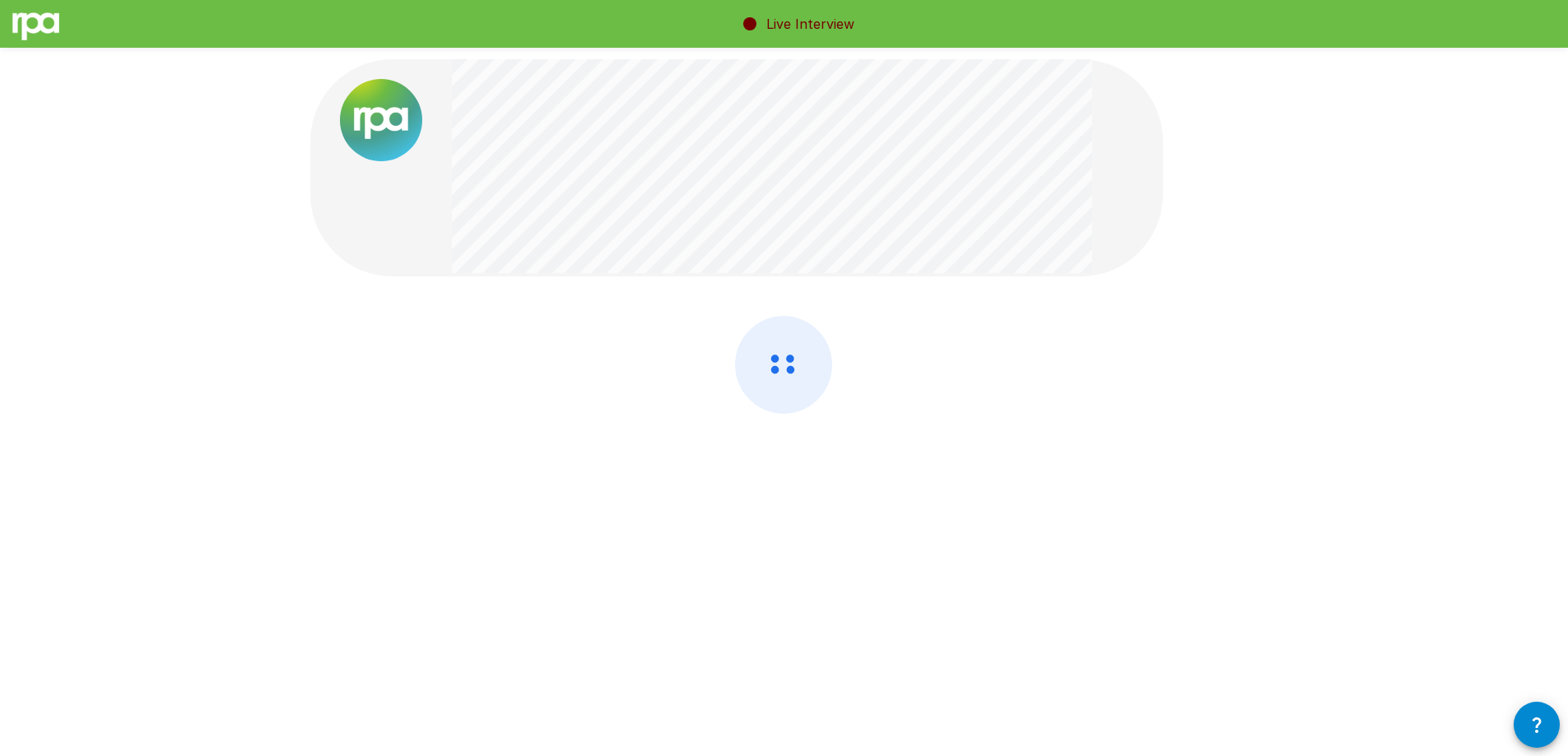
scroll to position [0, 0]
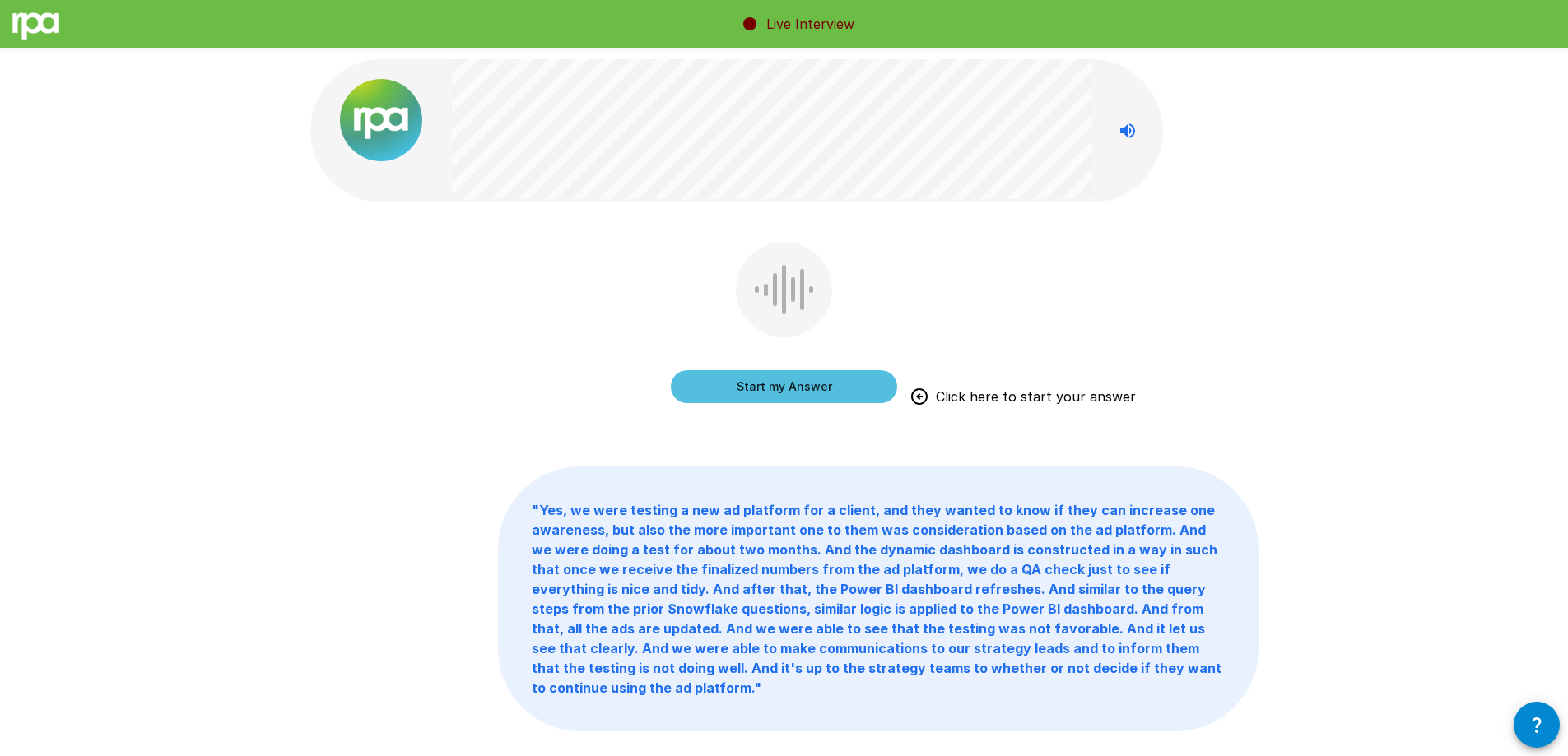
click at [858, 385] on button "Start my Answer" at bounding box center [784, 386] width 226 height 33
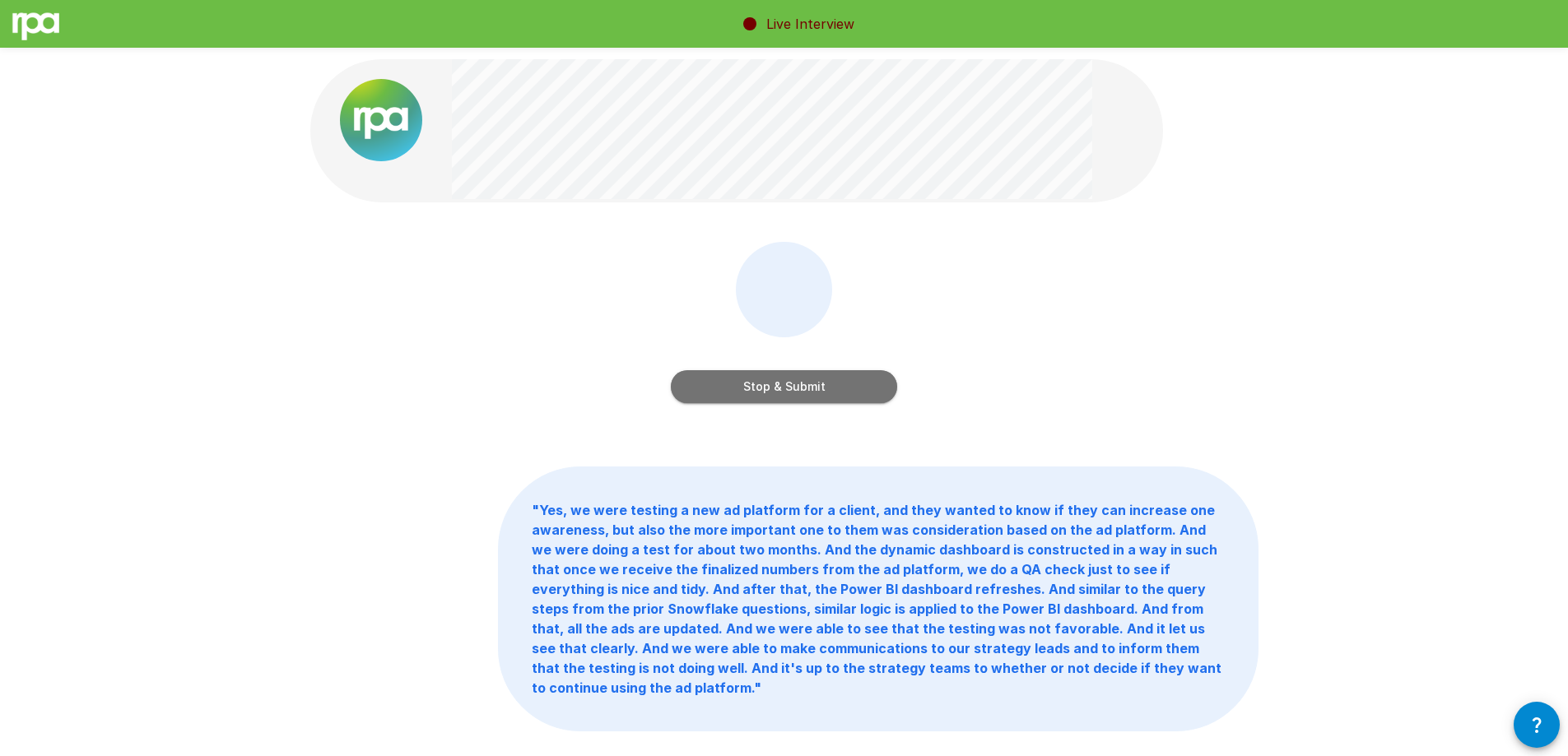
click at [810, 382] on button "Stop & Submit" at bounding box center [784, 386] width 226 height 33
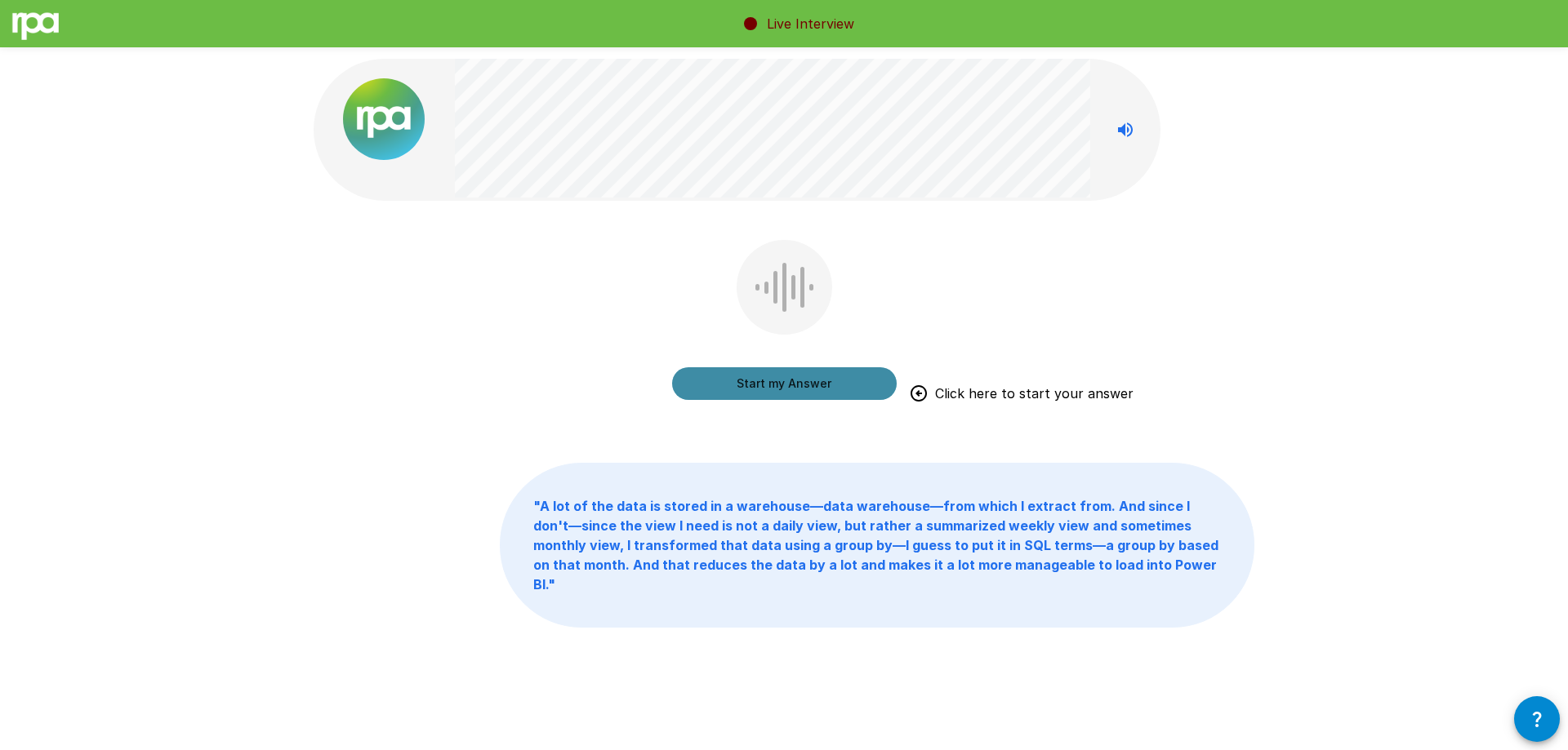
click at [846, 390] on button "Start my Answer" at bounding box center [784, 383] width 224 height 33
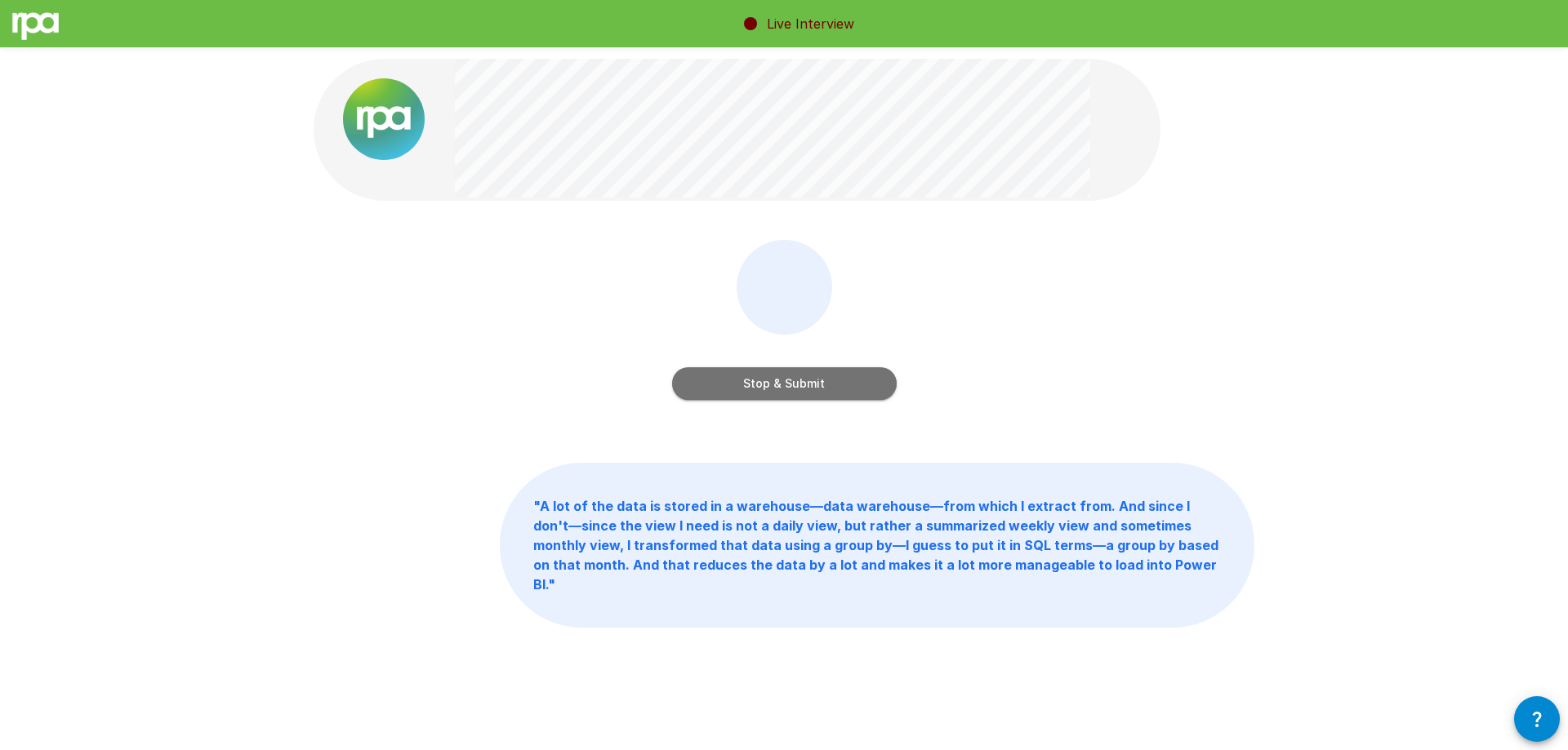
click at [825, 386] on button "Stop & Submit" at bounding box center [784, 383] width 224 height 33
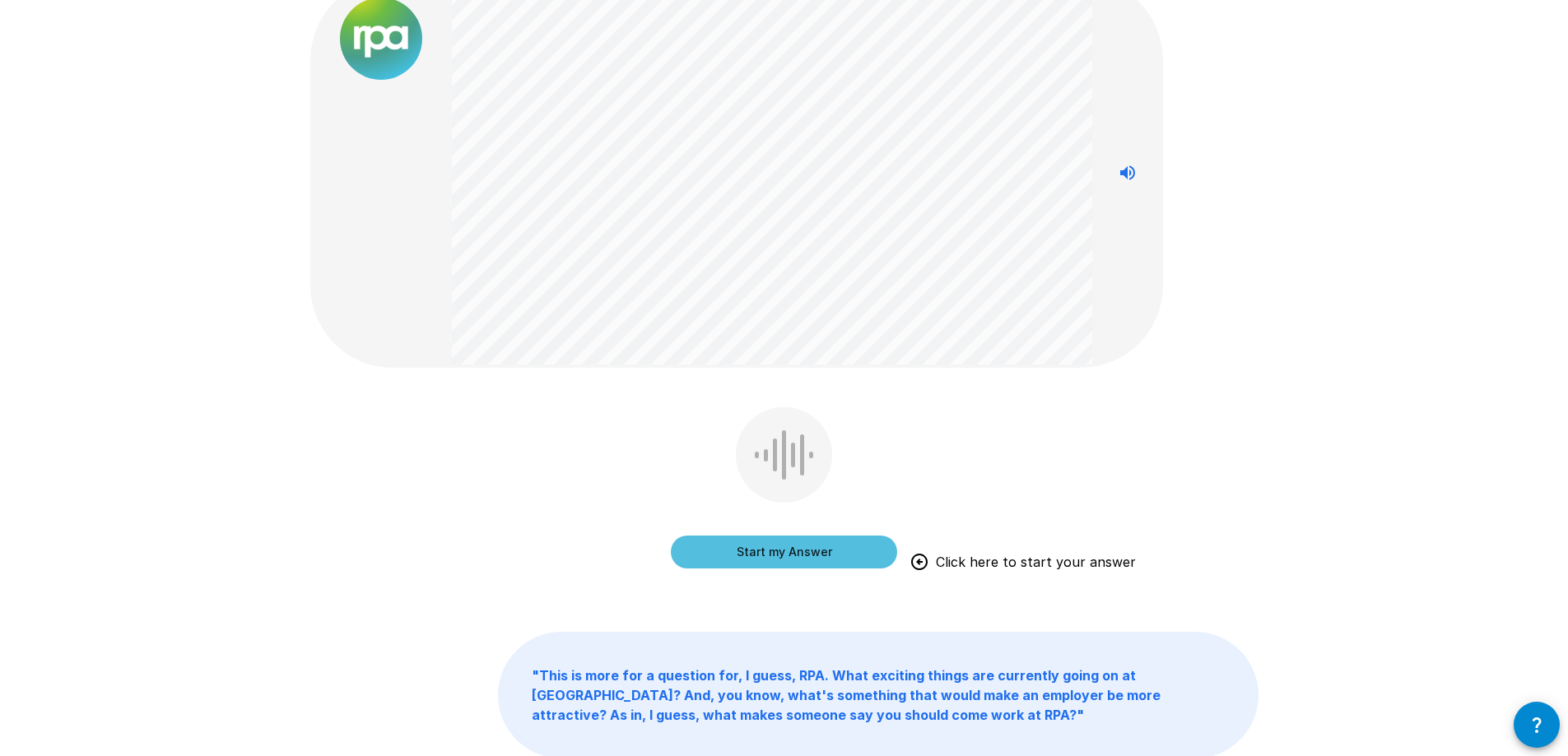
scroll to position [82, 0]
click at [814, 553] on button "Start my Answer" at bounding box center [784, 551] width 226 height 33
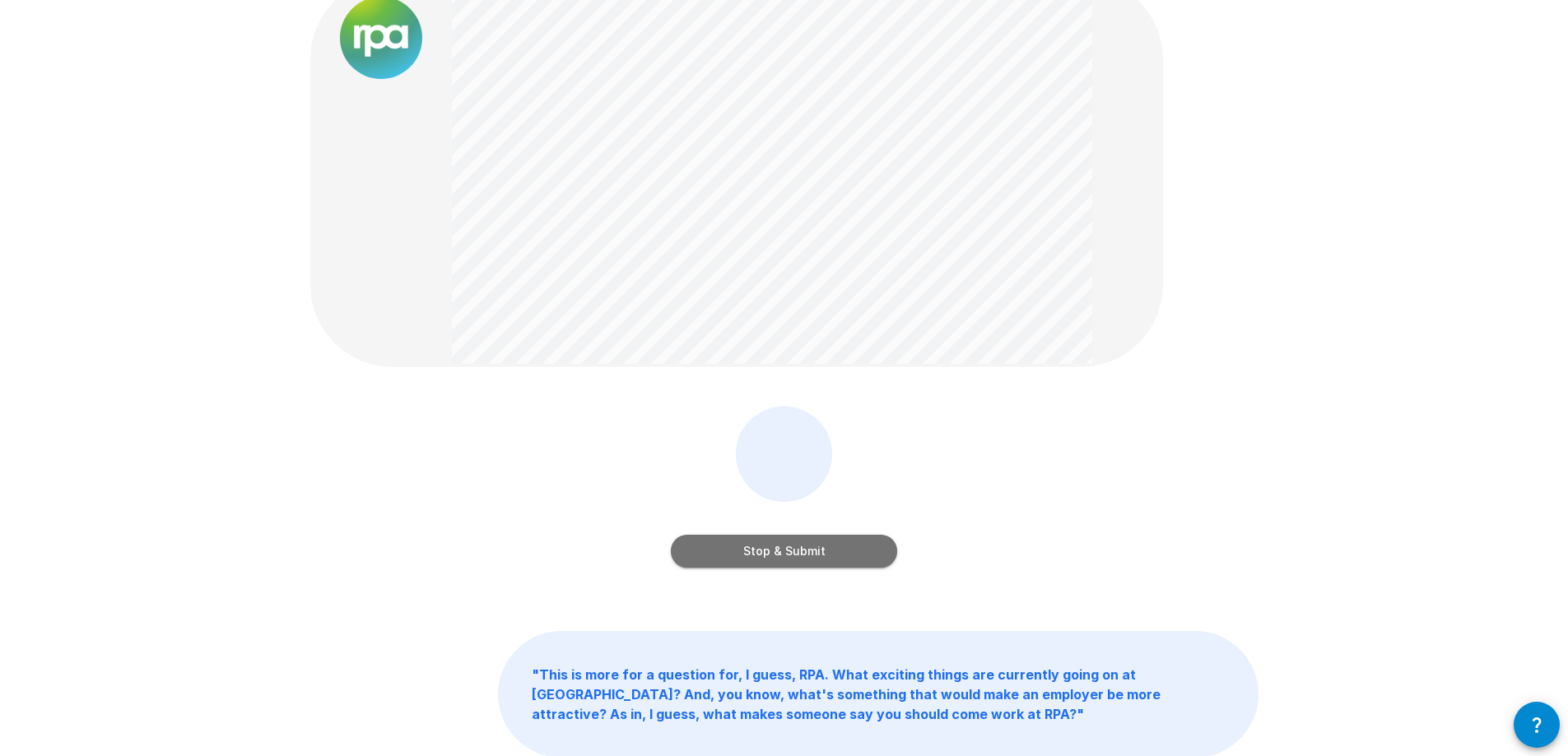
click at [762, 549] on button "Stop & Submit" at bounding box center [784, 551] width 226 height 33
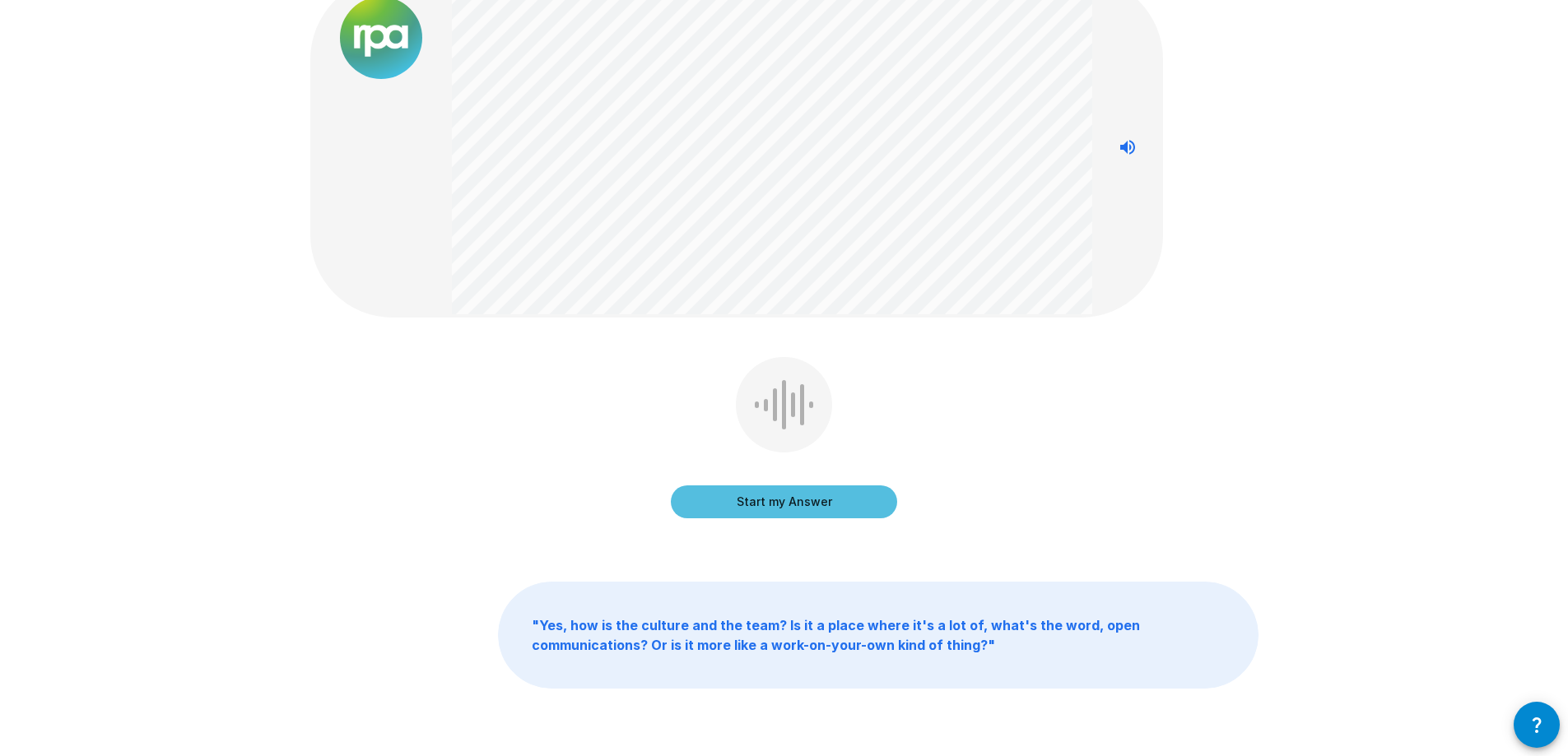
click at [828, 497] on button "Start my Answer" at bounding box center [784, 502] width 226 height 33
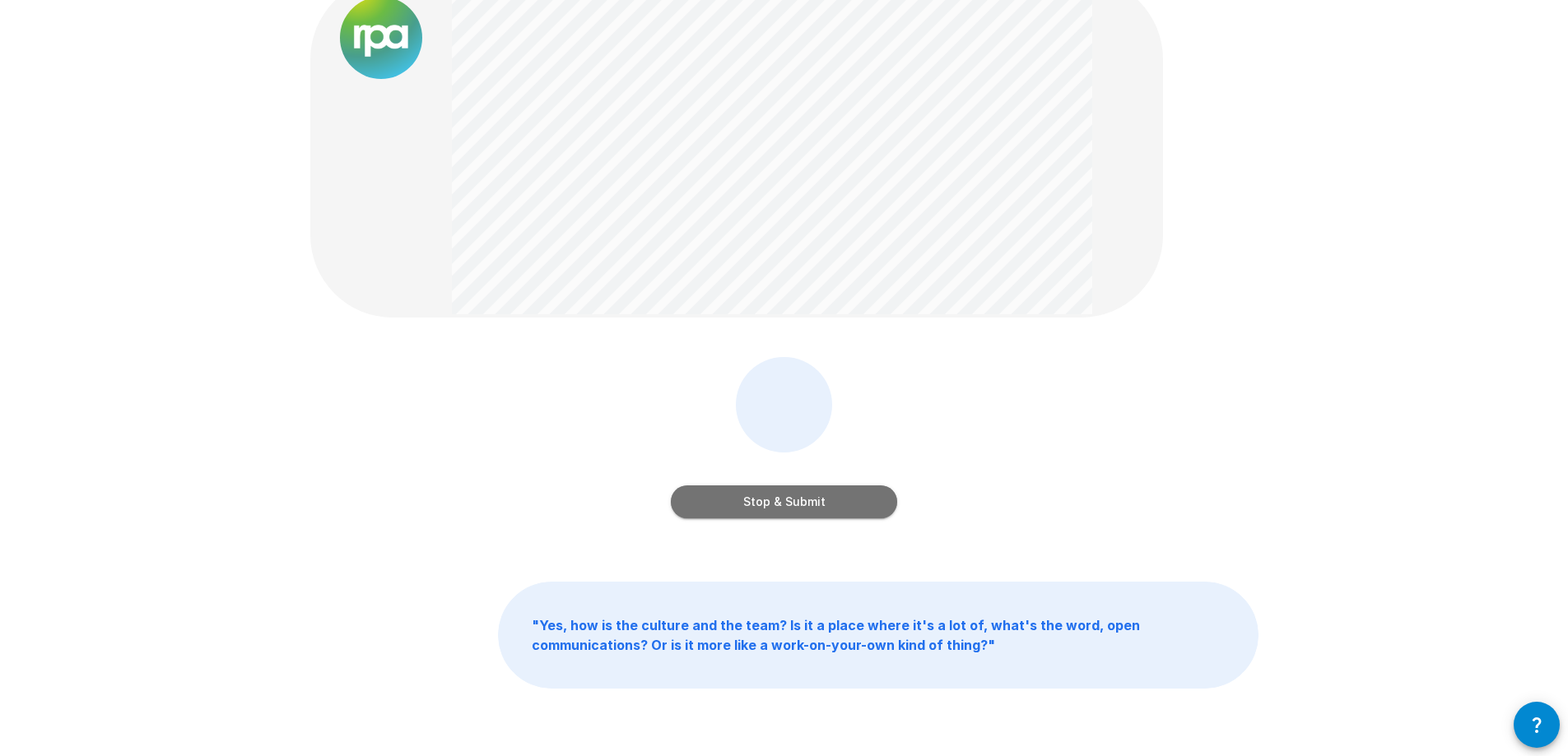
click at [834, 505] on button "Stop & Submit" at bounding box center [784, 502] width 226 height 33
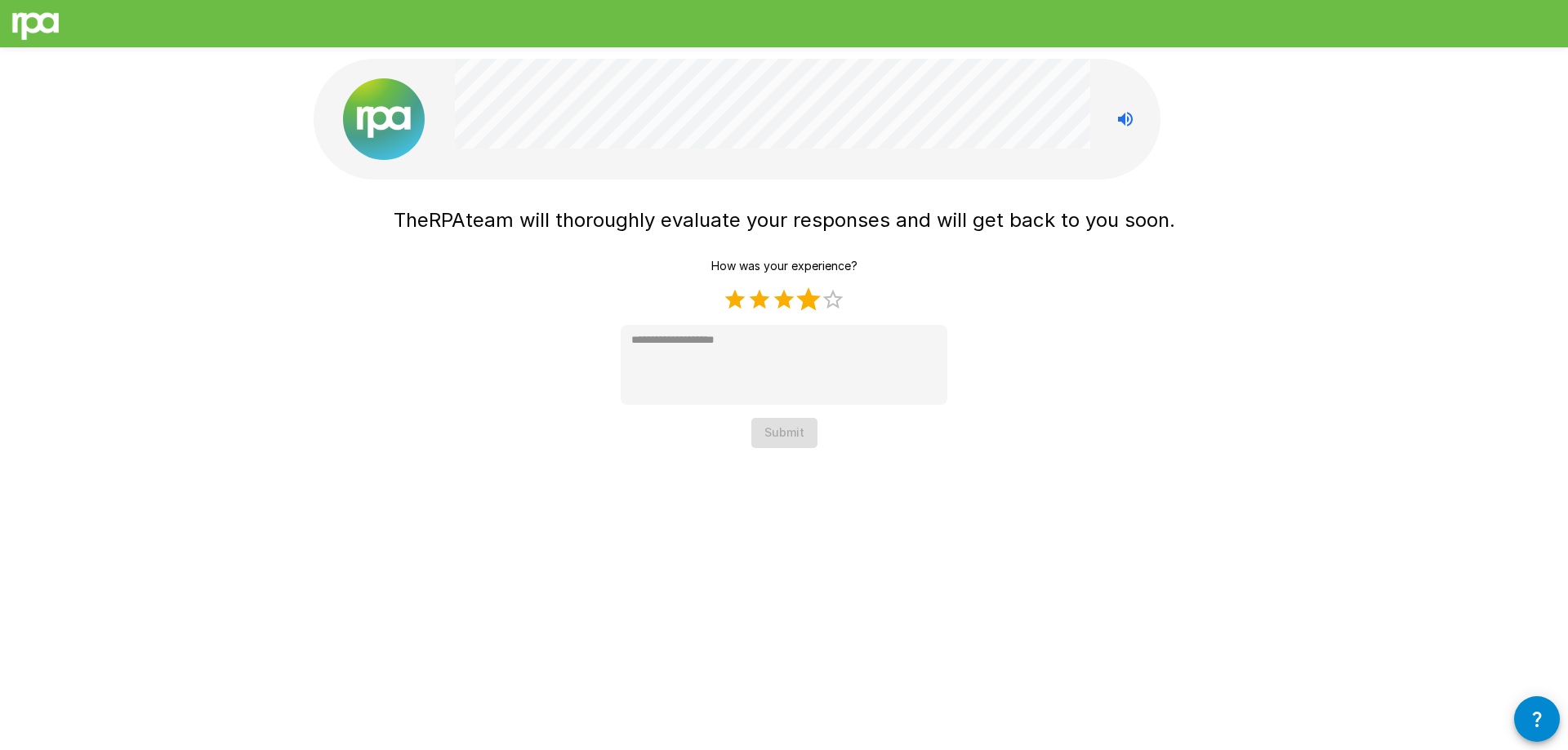
click at [809, 295] on label "4 Stars" at bounding box center [808, 300] width 24 height 24
type textarea "*"
click at [797, 428] on button "Submit" at bounding box center [784, 433] width 66 height 30
